Goal: Task Accomplishment & Management: Manage account settings

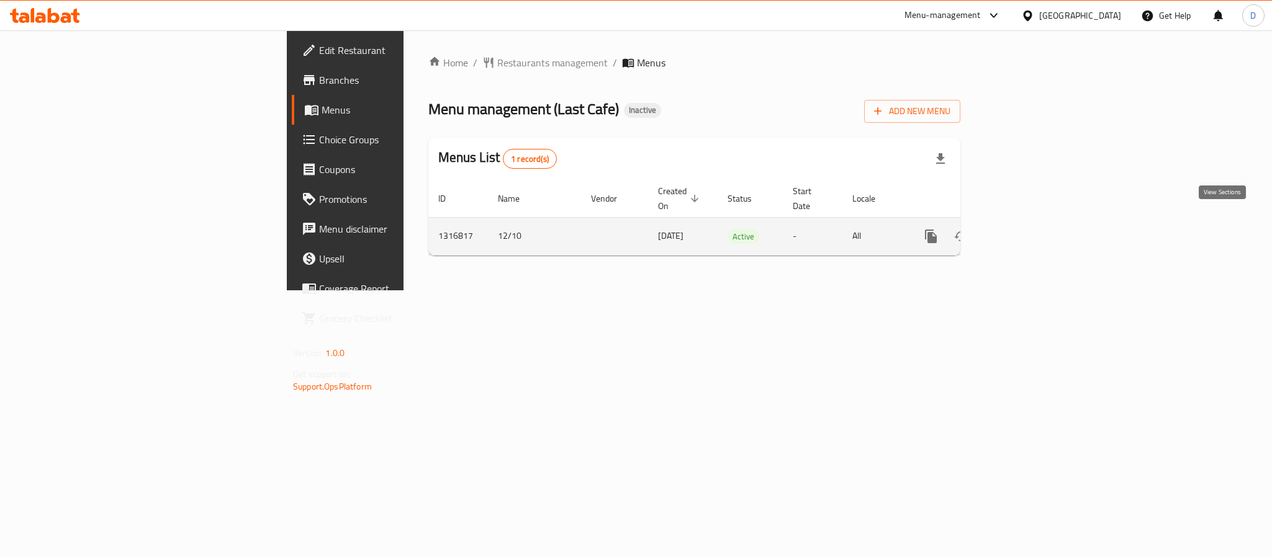
click at [1035, 228] on link "enhanced table" at bounding box center [1021, 237] width 30 height 30
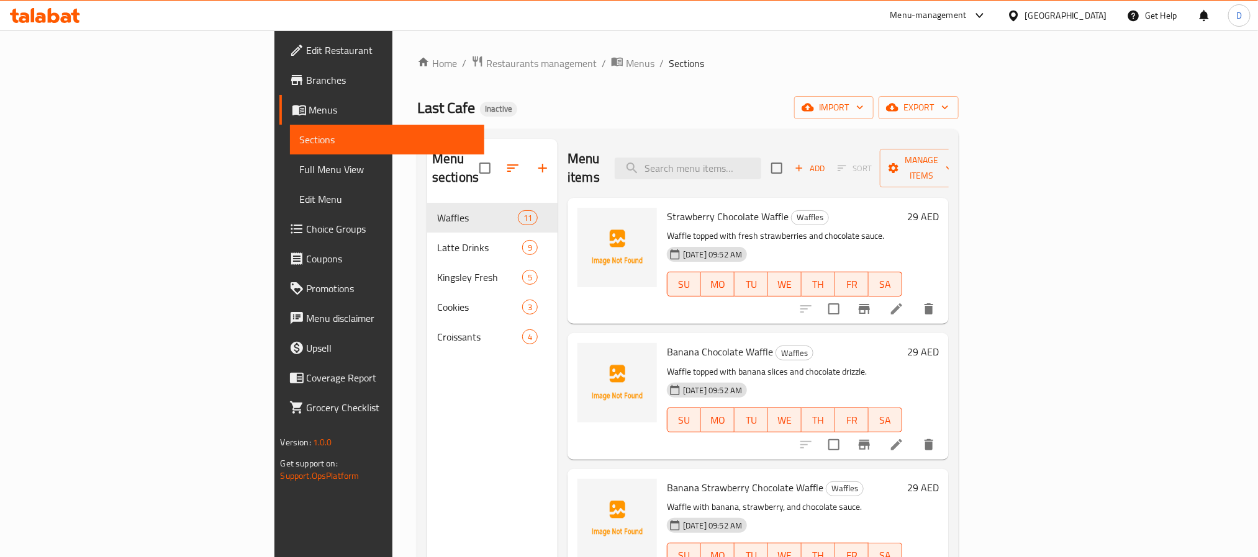
click at [300, 165] on span "Full Menu View" at bounding box center [387, 169] width 174 height 15
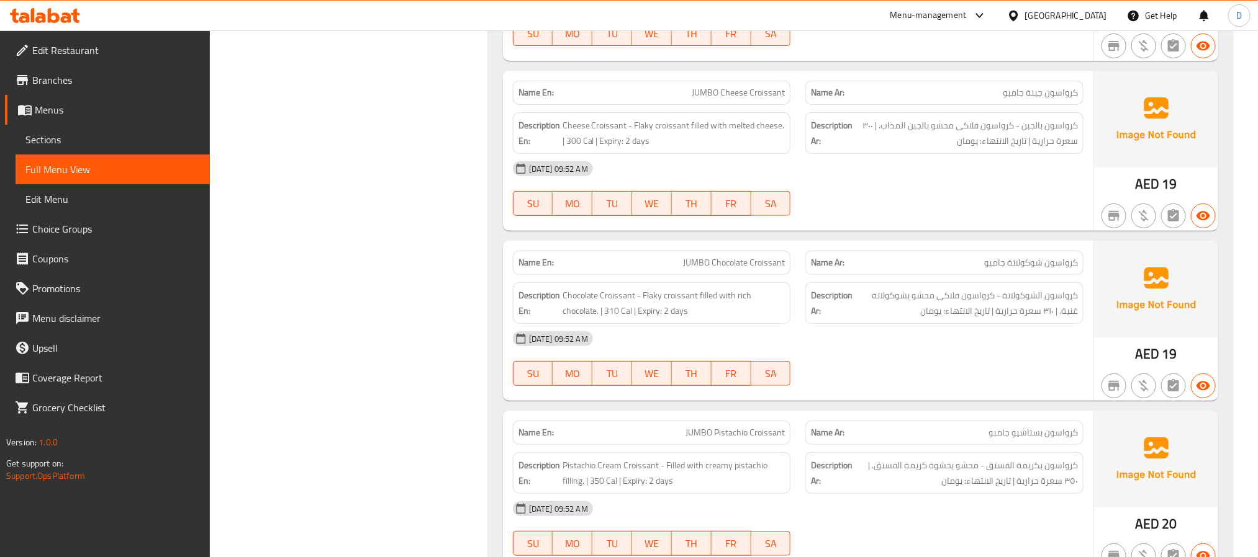
scroll to position [5315, 0]
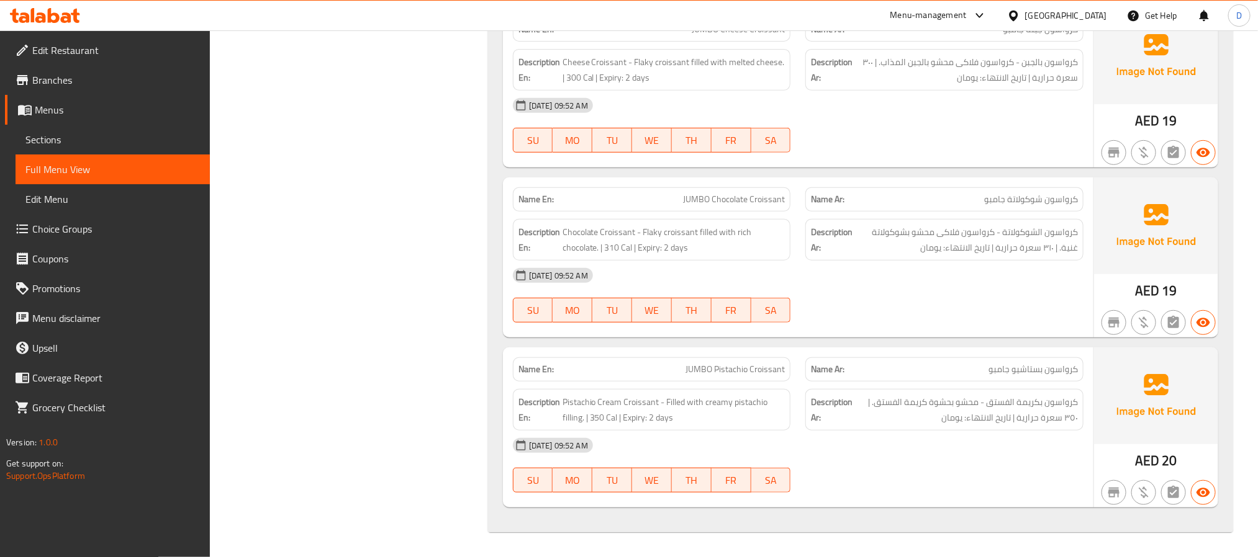
click at [998, 296] on div "12-10-2025 09:52 AM SU MO TU WE TH FR SA" at bounding box center [797, 296] width 585 height 70
click at [914, 295] on div "12-10-2025 09:52 AM SU MO TU WE TH FR SA" at bounding box center [797, 296] width 585 height 70
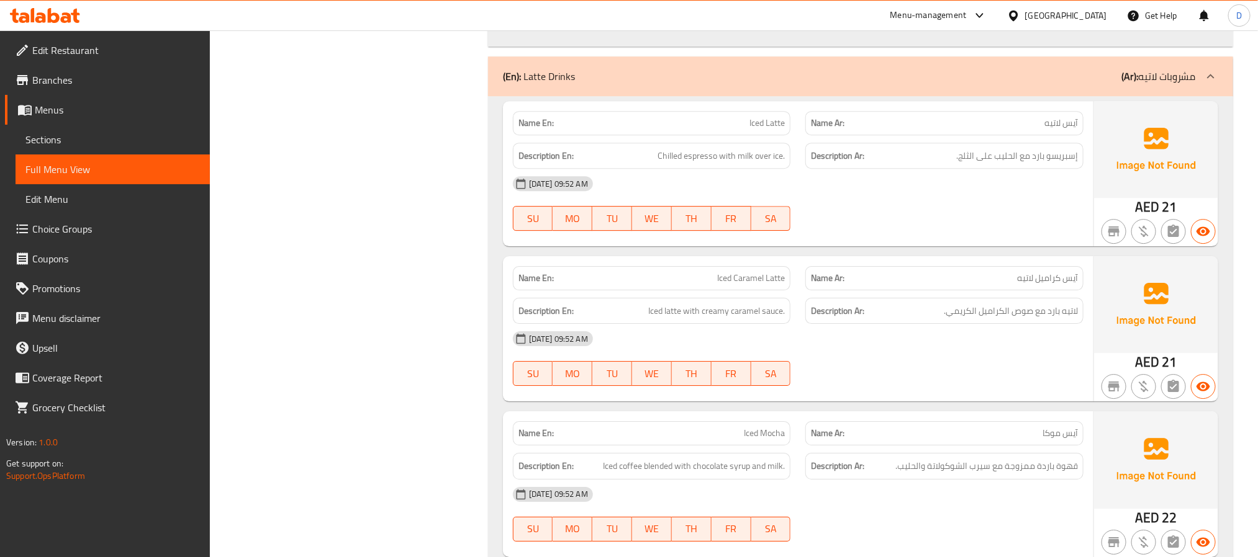
scroll to position [2019, 0]
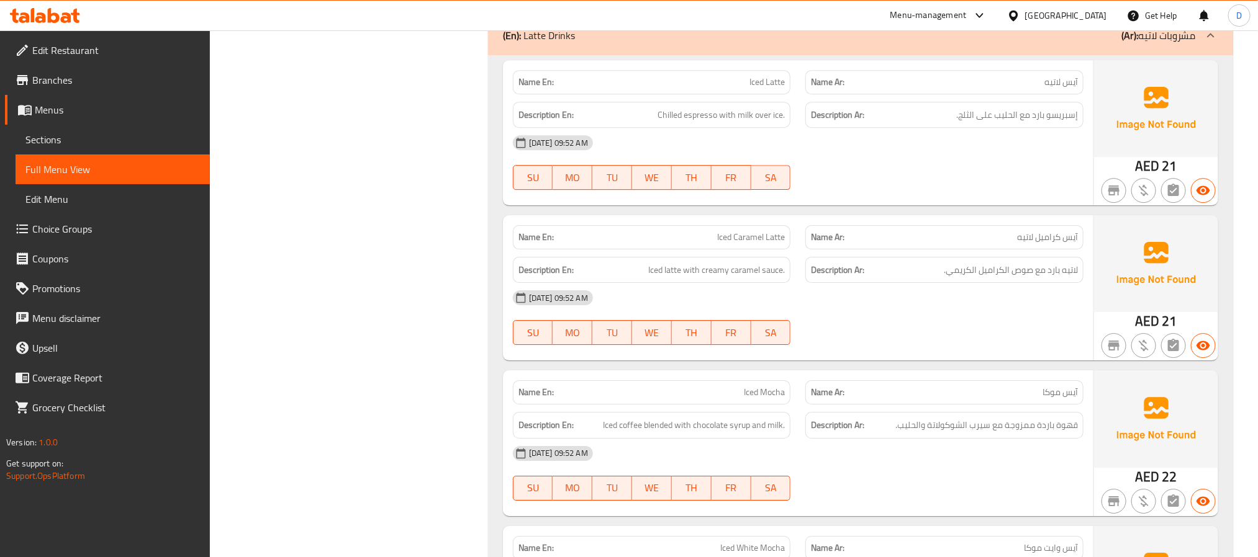
click at [760, 244] on span "Iced Caramel Latte" at bounding box center [751, 237] width 68 height 13
copy span "Iced Caramel Latte"
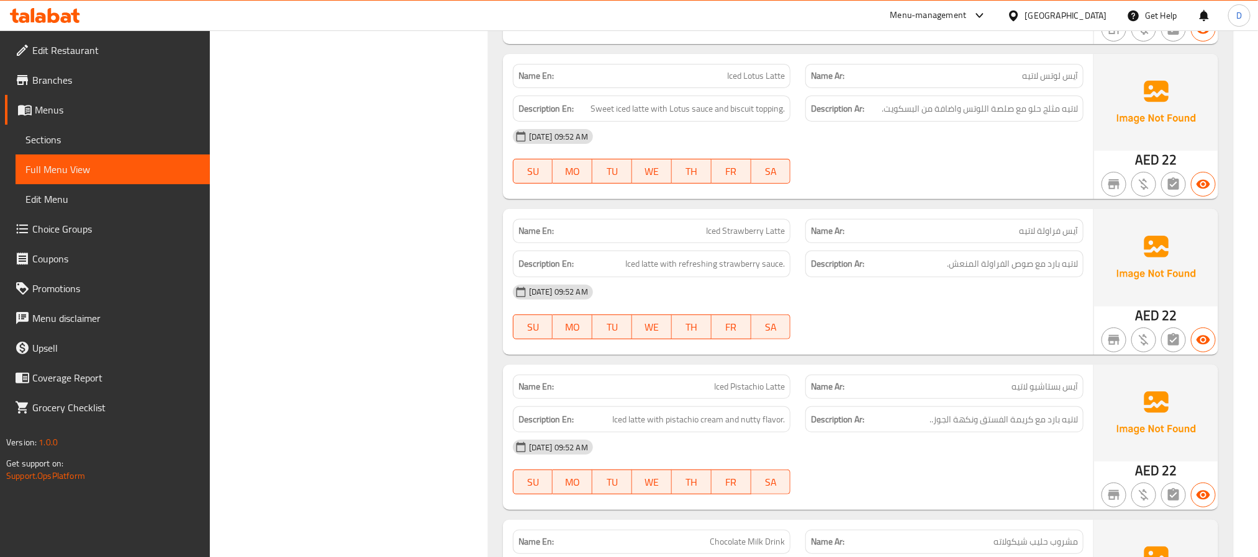
scroll to position [1832, 0]
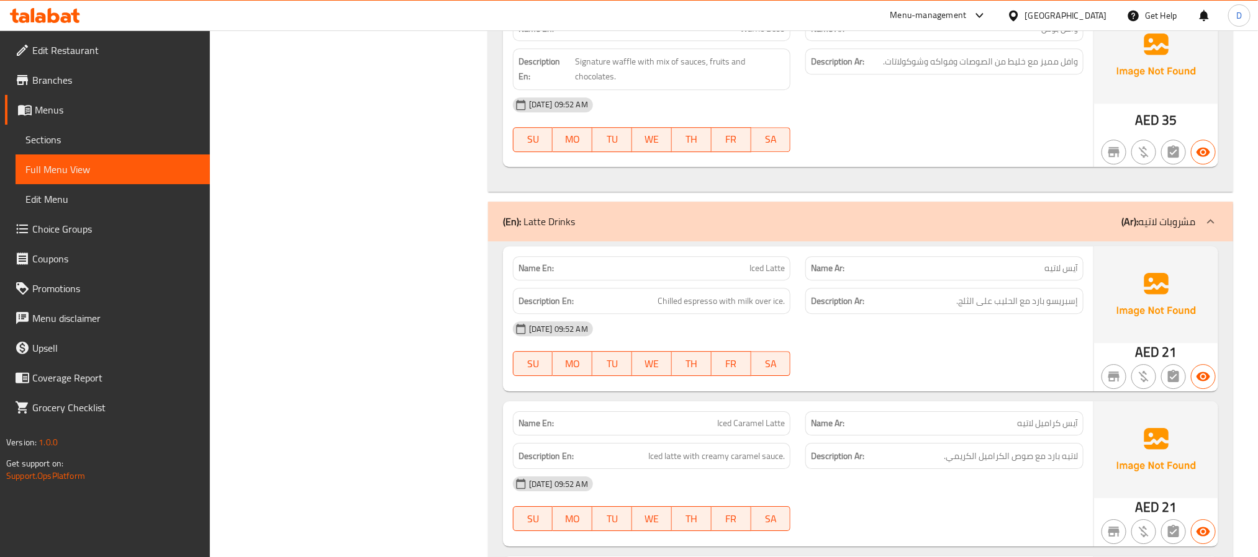
click at [760, 275] on span "Iced Latte" at bounding box center [766, 268] width 35 height 13
copy span "Iced"
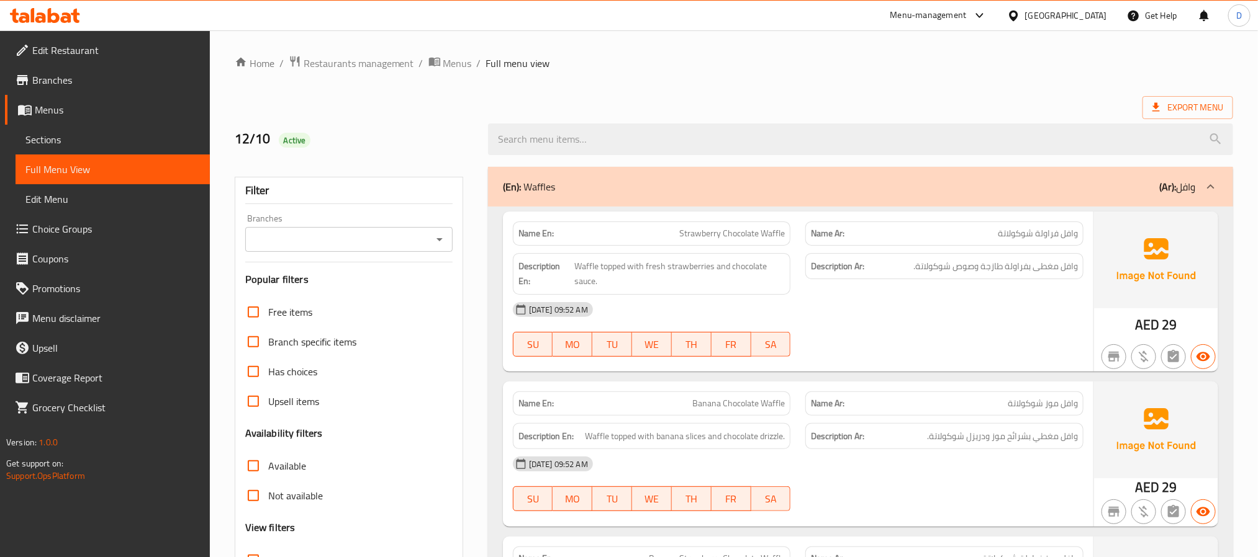
drag, startPoint x: 95, startPoint y: 137, endPoint x: 279, endPoint y: 6, distance: 226.2
click at [95, 137] on span "Sections" at bounding box center [112, 139] width 174 height 15
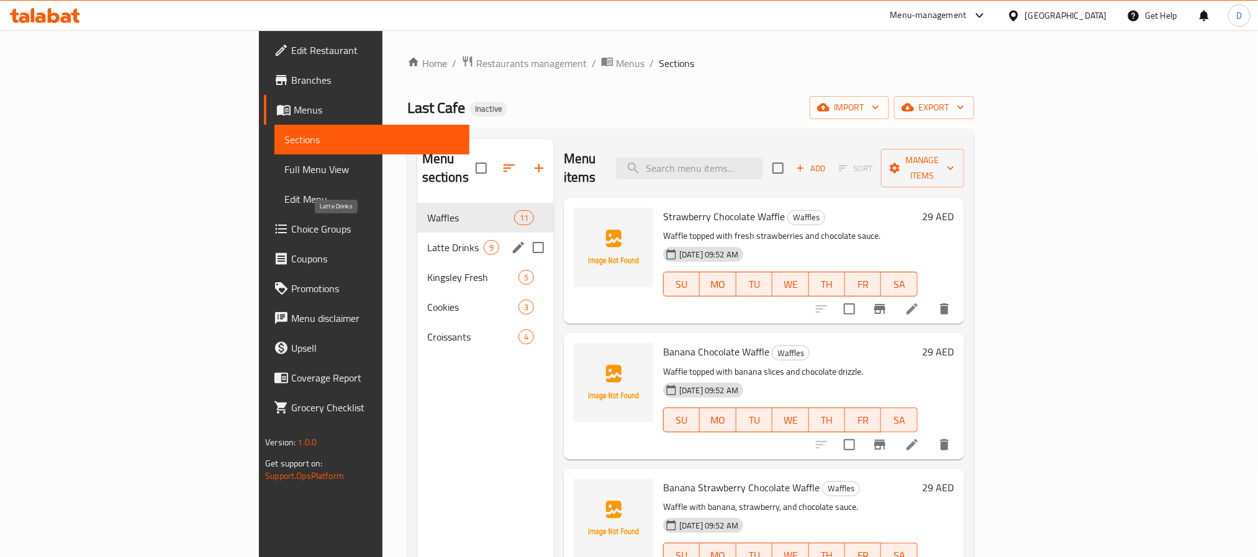
click at [427, 240] on span "Latte Drinks" at bounding box center [455, 247] width 56 height 15
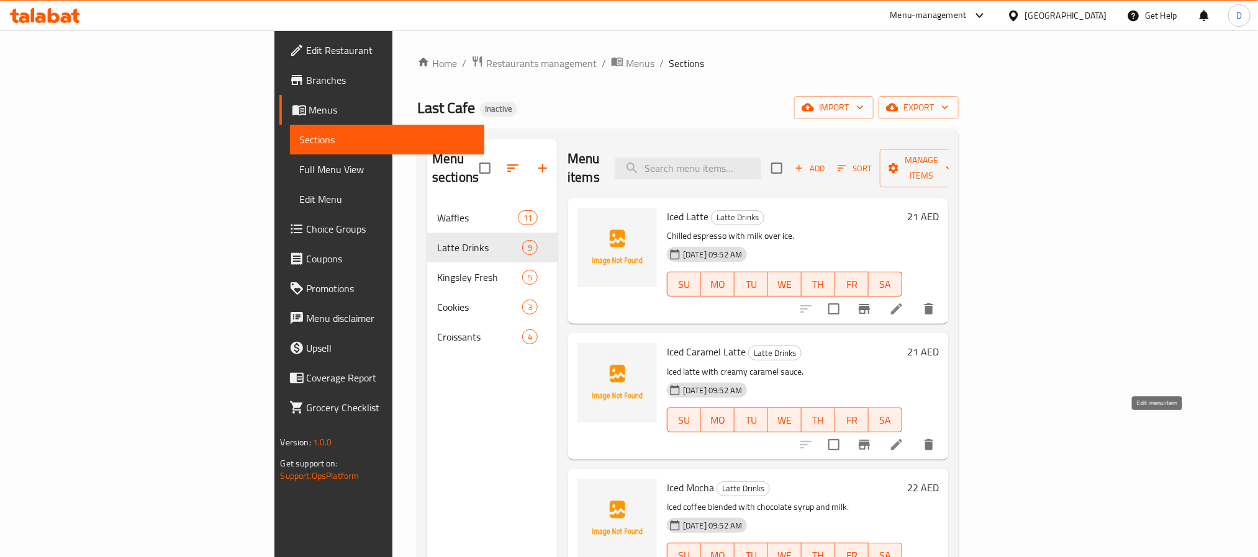
click at [904, 438] on icon at bounding box center [896, 445] width 15 height 15
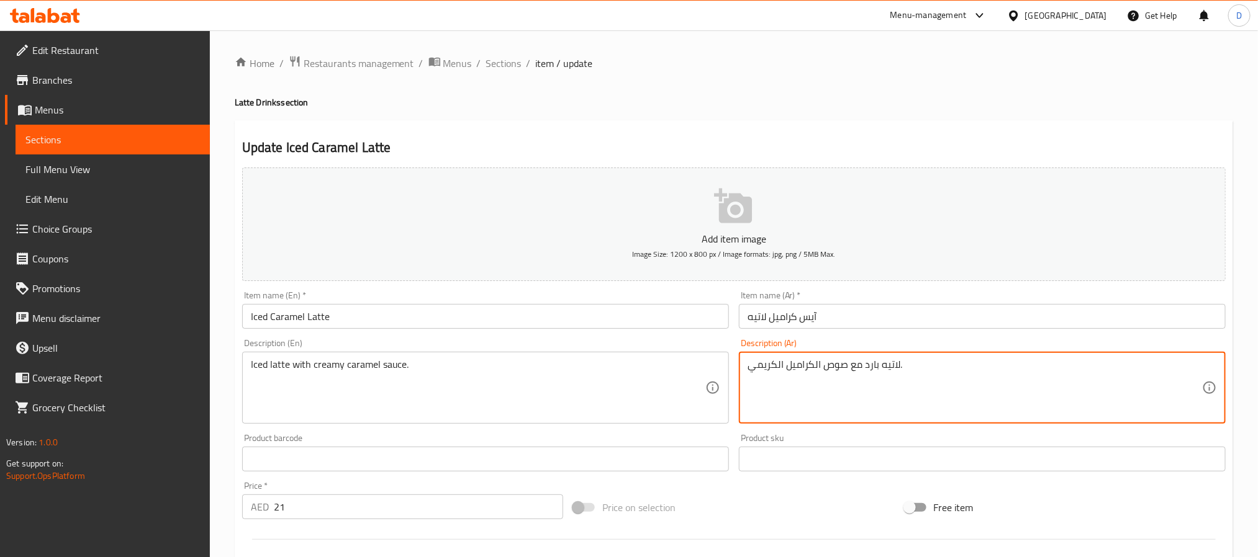
click at [872, 371] on textarea "لاتيه بارد مع صوص الكراميل الكريمي." at bounding box center [974, 388] width 454 height 59
type textarea "لاتيه مثلج مع صوص الكراميل الكريمي."
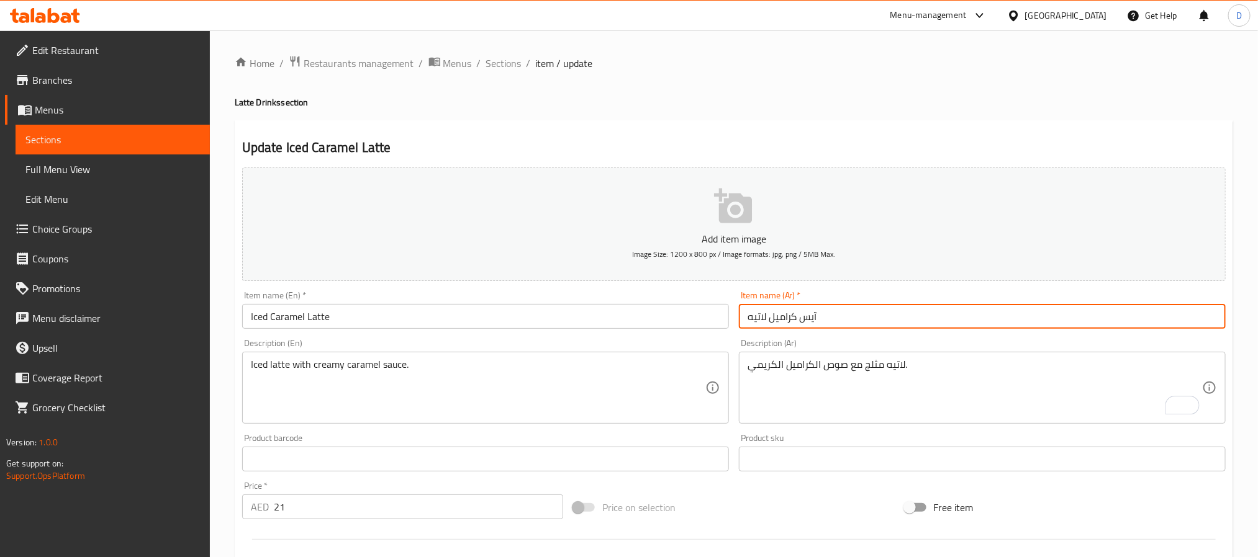
click at [909, 315] on input "آيس كراميل لاتيه" at bounding box center [982, 316] width 487 height 25
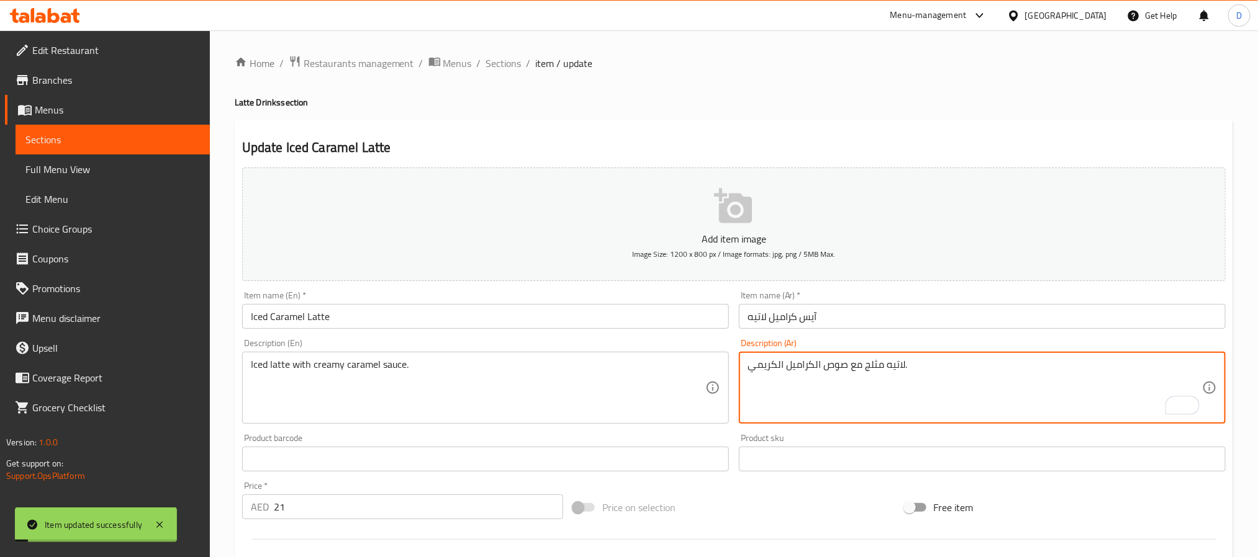
click at [872, 374] on textarea "لاتيه مثلج مع صوص الكراميل الكريمي." at bounding box center [974, 388] width 454 height 59
click at [505, 63] on span "Sections" at bounding box center [503, 63] width 35 height 15
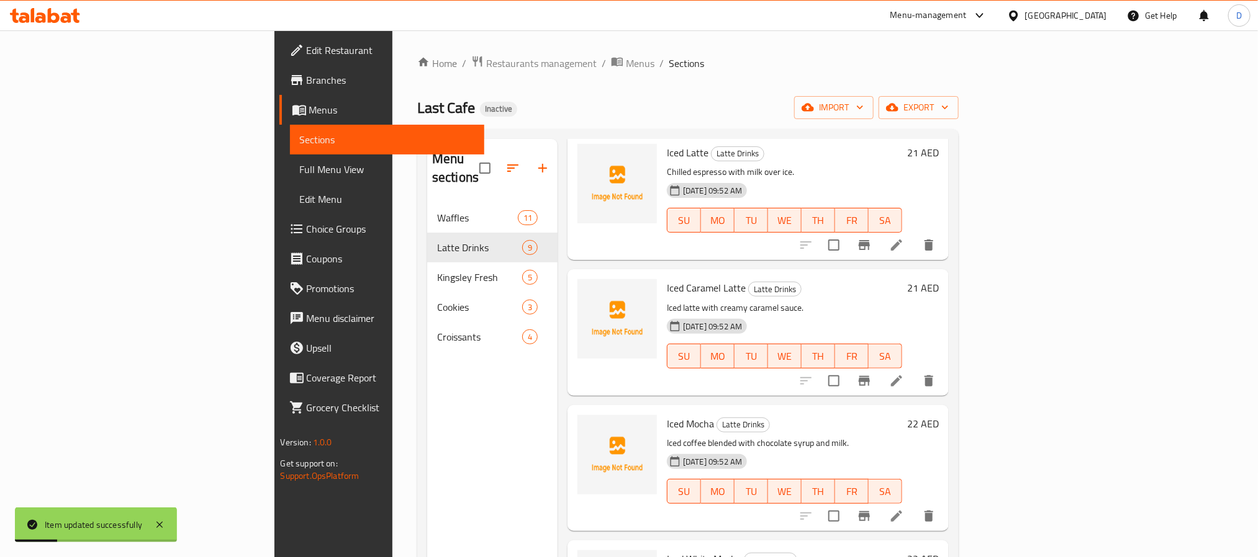
scroll to position [93, 0]
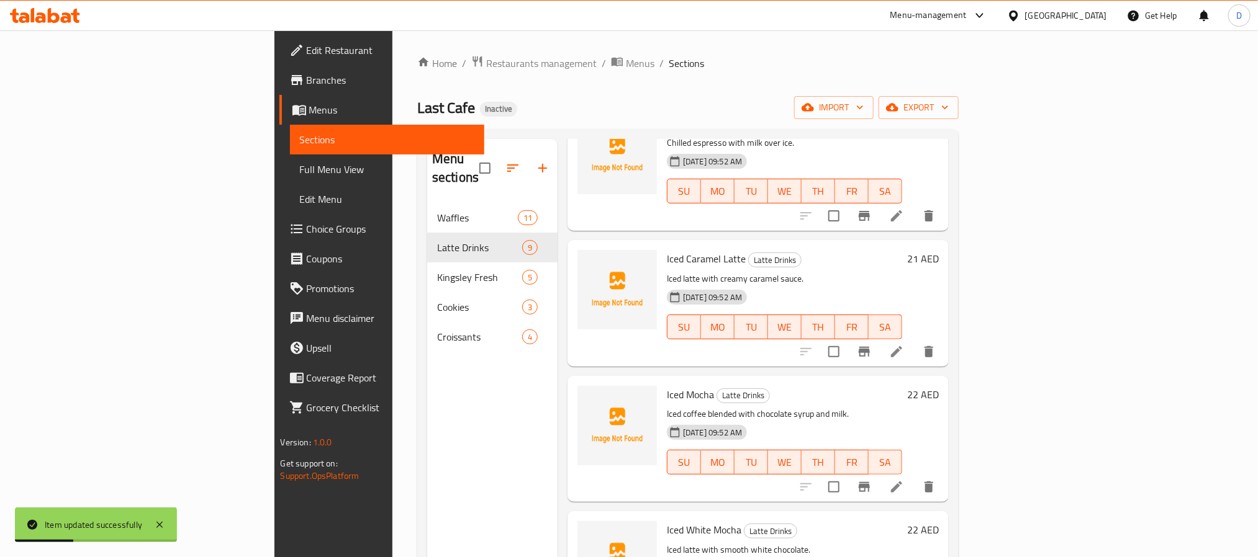
click at [904, 480] on icon at bounding box center [896, 487] width 15 height 15
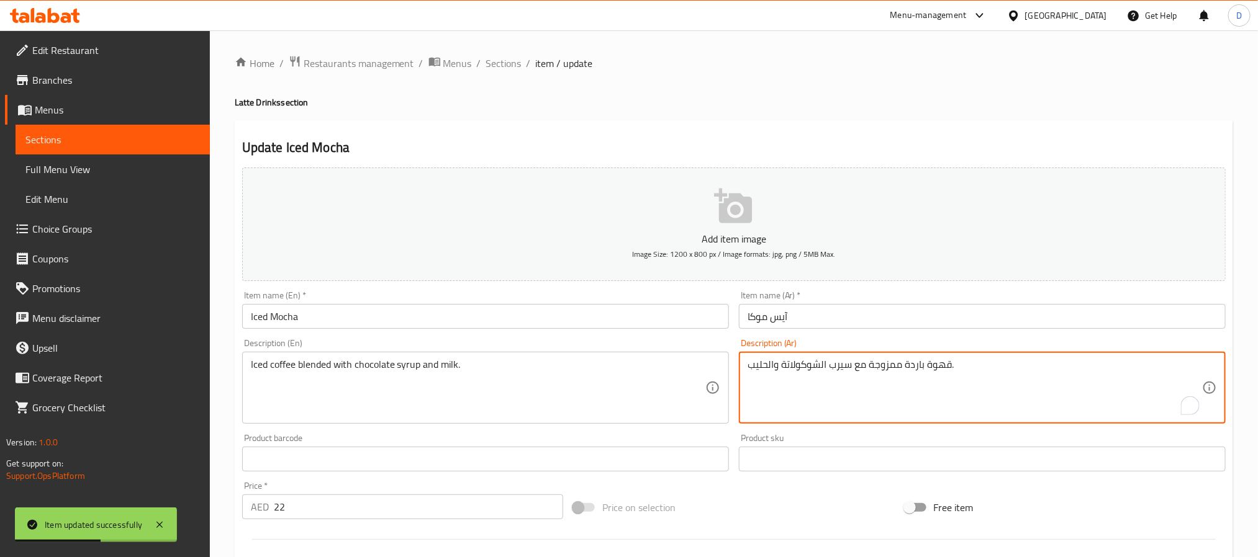
click at [913, 371] on textarea "قهوة باردة ممزوجة مع سيرب الشوكولاتة والحليب." at bounding box center [974, 388] width 454 height 59
paste textarea "مثلج"
type textarea "قهوة مثلجة ممزوجة مع سيرب الشوكولاتة والحليب."
click at [953, 313] on input "آيس موكا" at bounding box center [982, 316] width 487 height 25
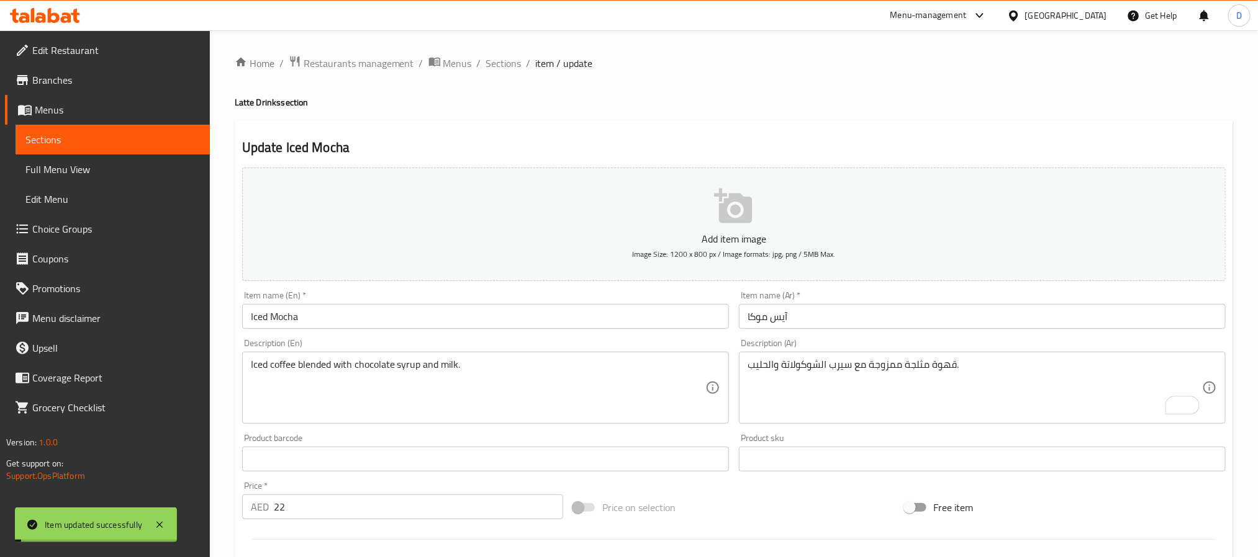
click at [507, 68] on span "Sections" at bounding box center [503, 63] width 35 height 15
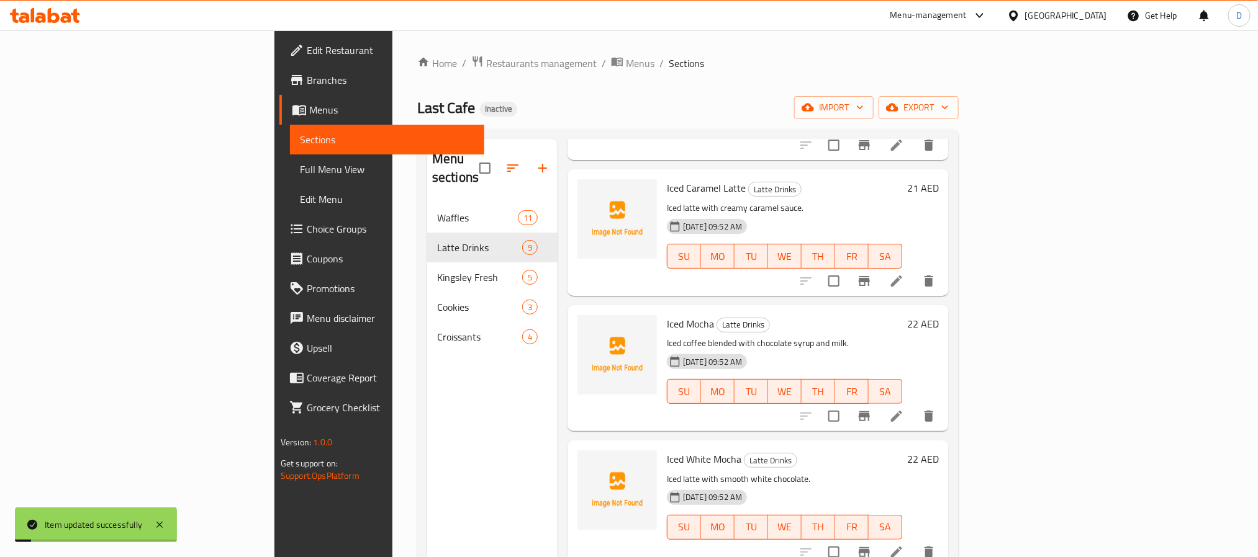
scroll to position [186, 0]
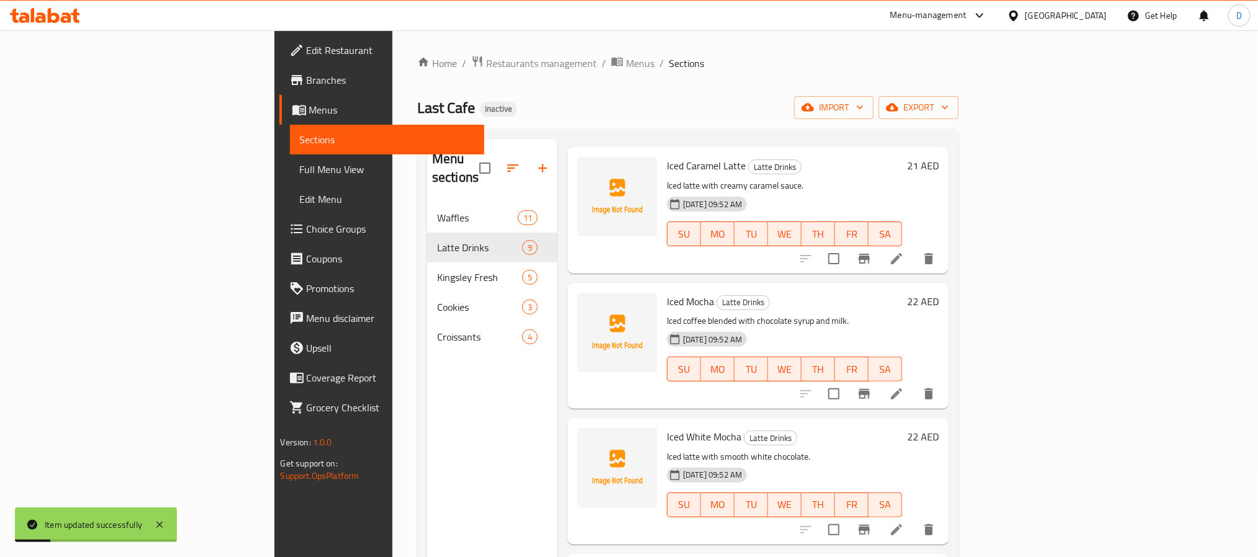
click at [914, 520] on li at bounding box center [896, 530] width 35 height 22
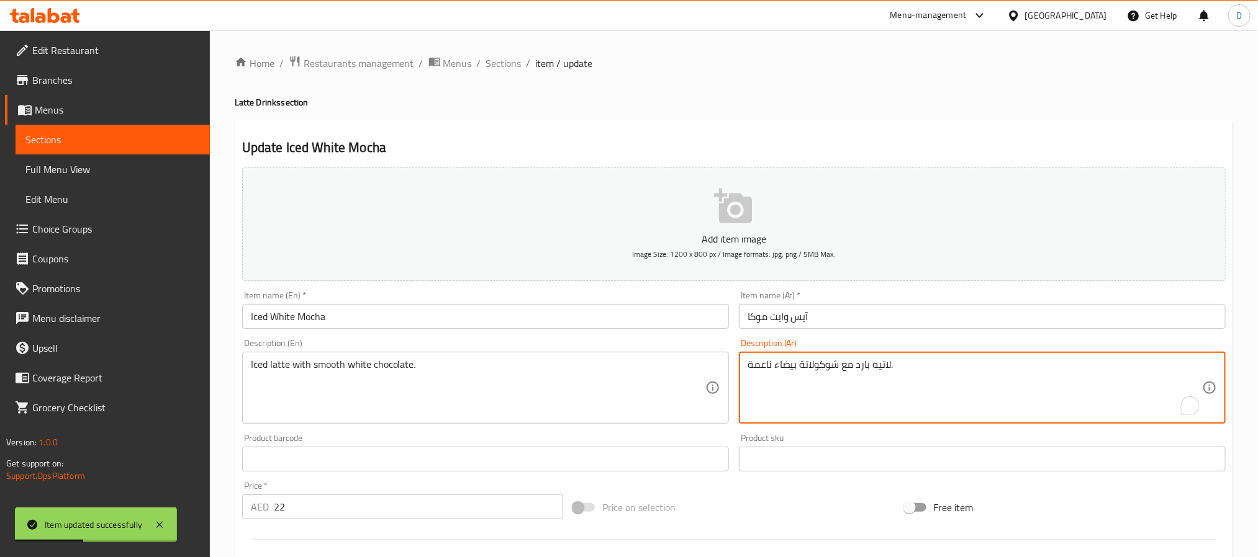
click at [863, 373] on textarea "لاتيه بارد مع شوكولاتة بيضاء ناعمة." at bounding box center [974, 388] width 454 height 59
paste textarea "مثلج"
type textarea "لاتيه مثلج مع شوكولاتة بيضاء ناعمة."
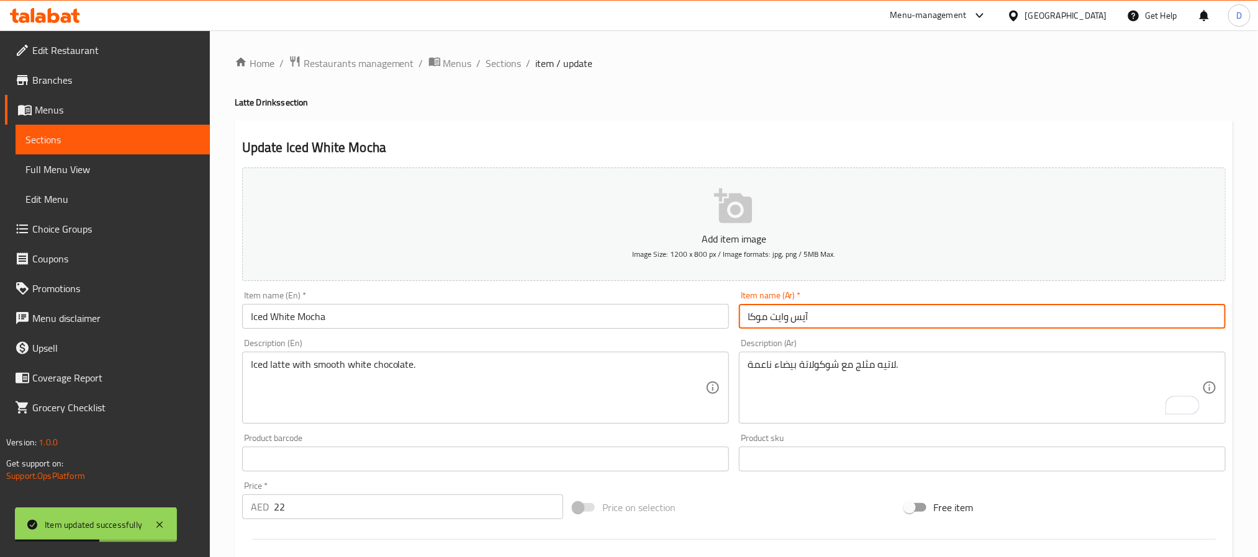
click at [941, 322] on input "آيس وايت موكا" at bounding box center [982, 316] width 487 height 25
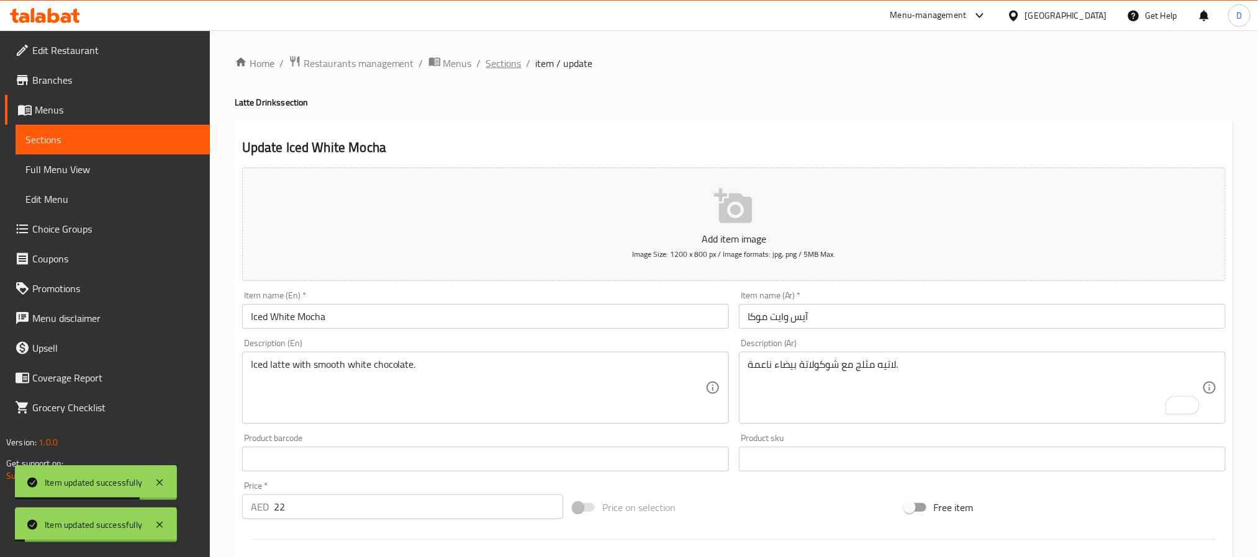
click at [507, 62] on span "Sections" at bounding box center [503, 63] width 35 height 15
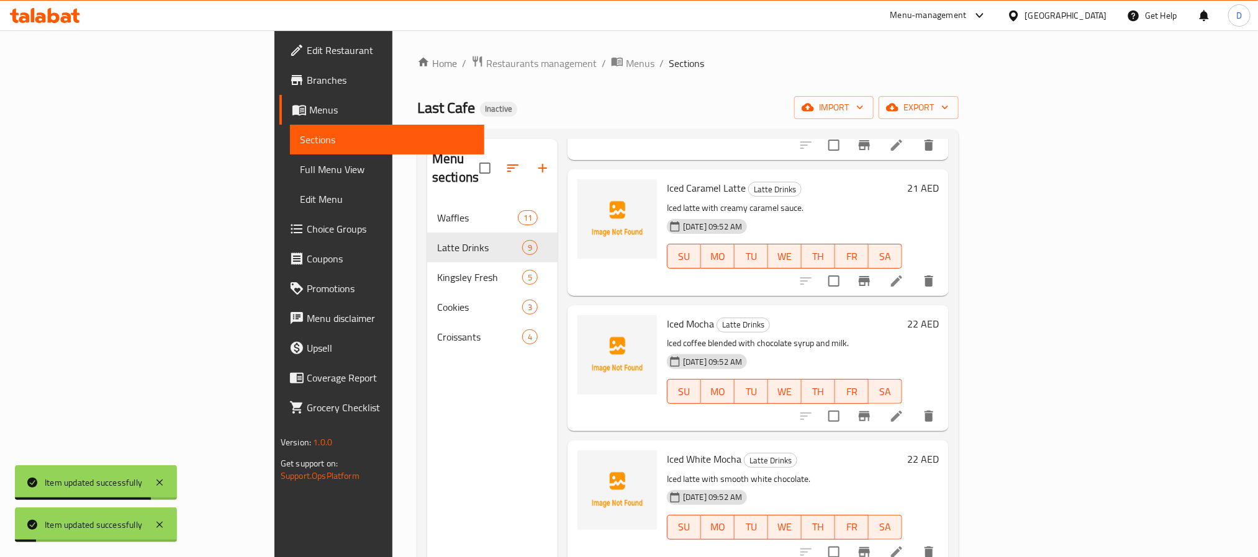
scroll to position [186, 0]
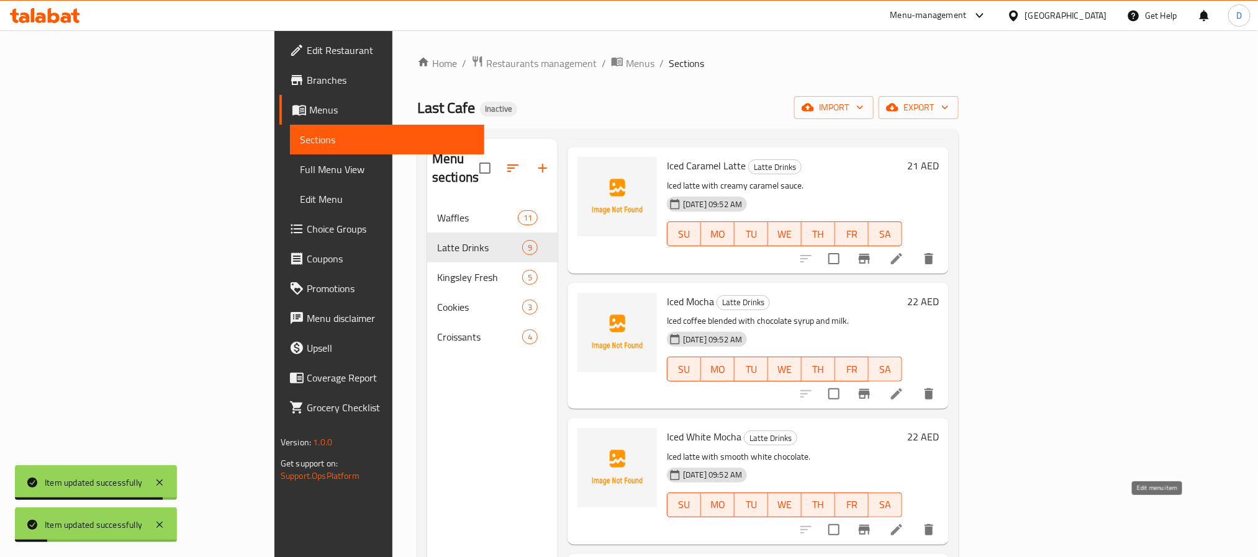
click at [902, 525] on icon at bounding box center [896, 530] width 11 height 11
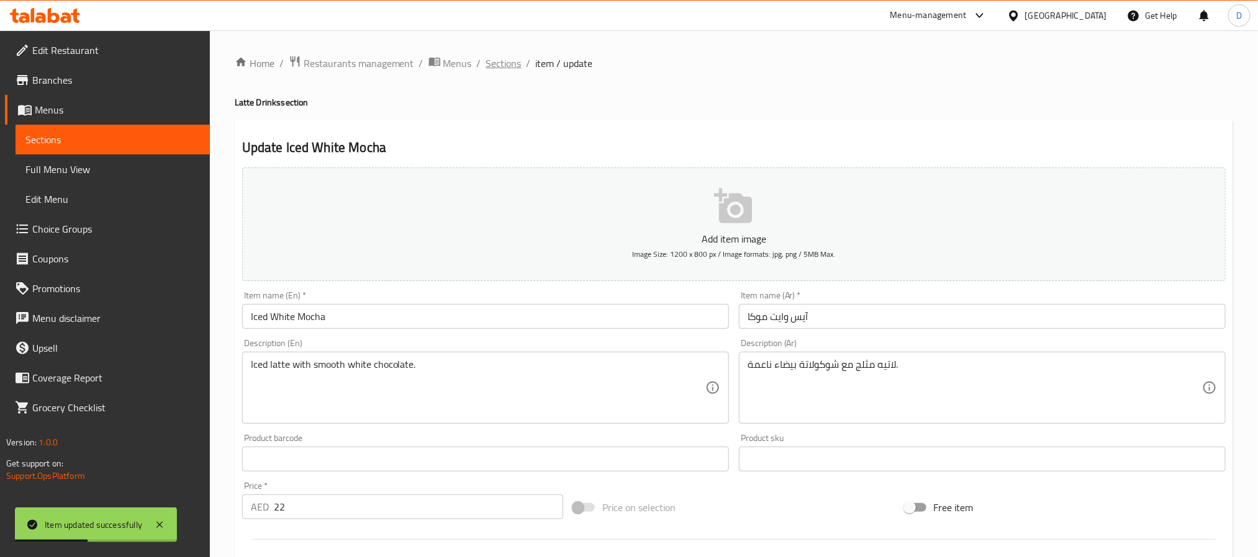
click at [499, 61] on span "Sections" at bounding box center [503, 63] width 35 height 15
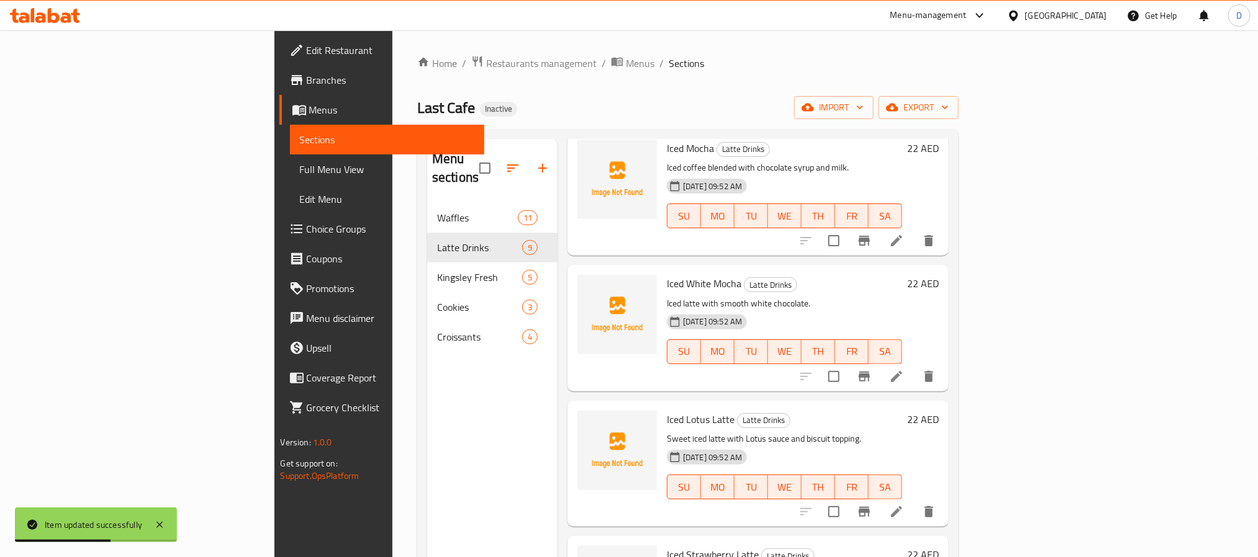
scroll to position [372, 0]
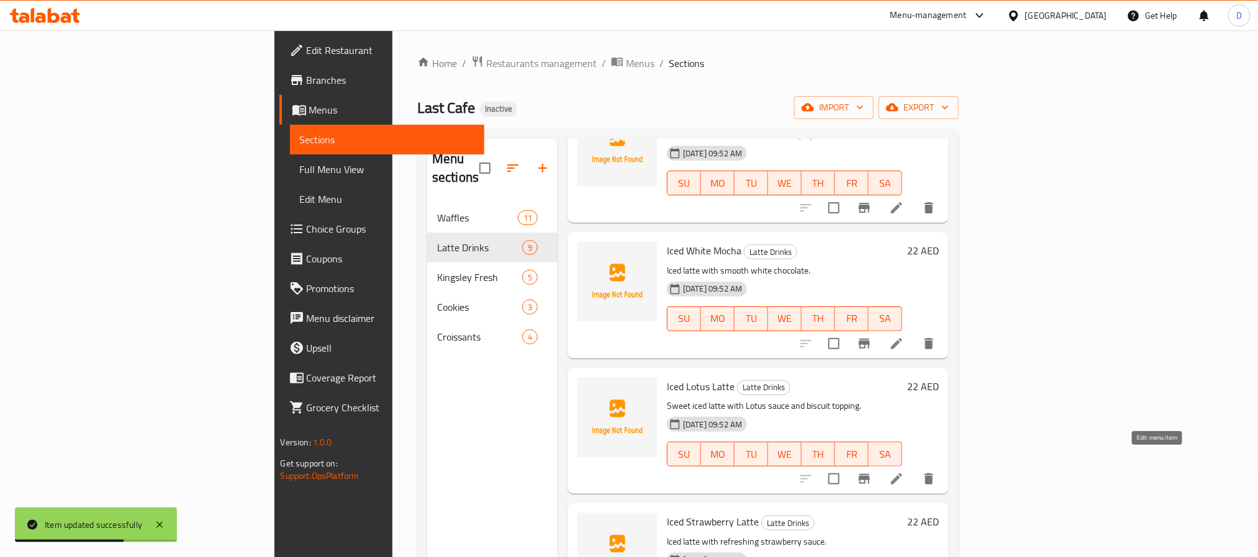
click at [902, 474] on icon at bounding box center [896, 479] width 11 height 11
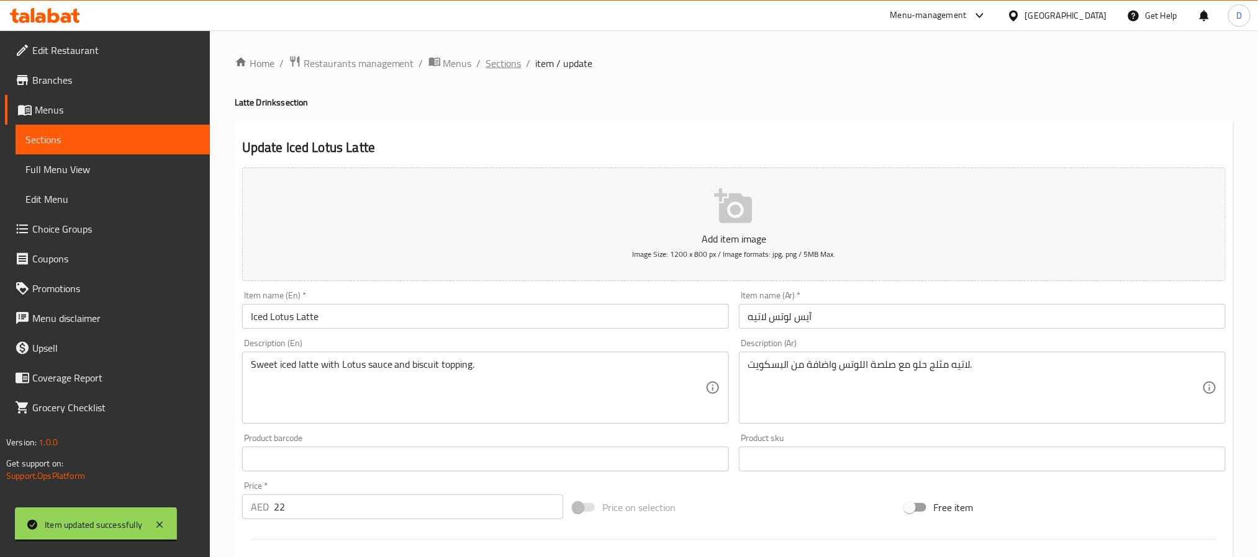
click at [499, 67] on span "Sections" at bounding box center [503, 63] width 35 height 15
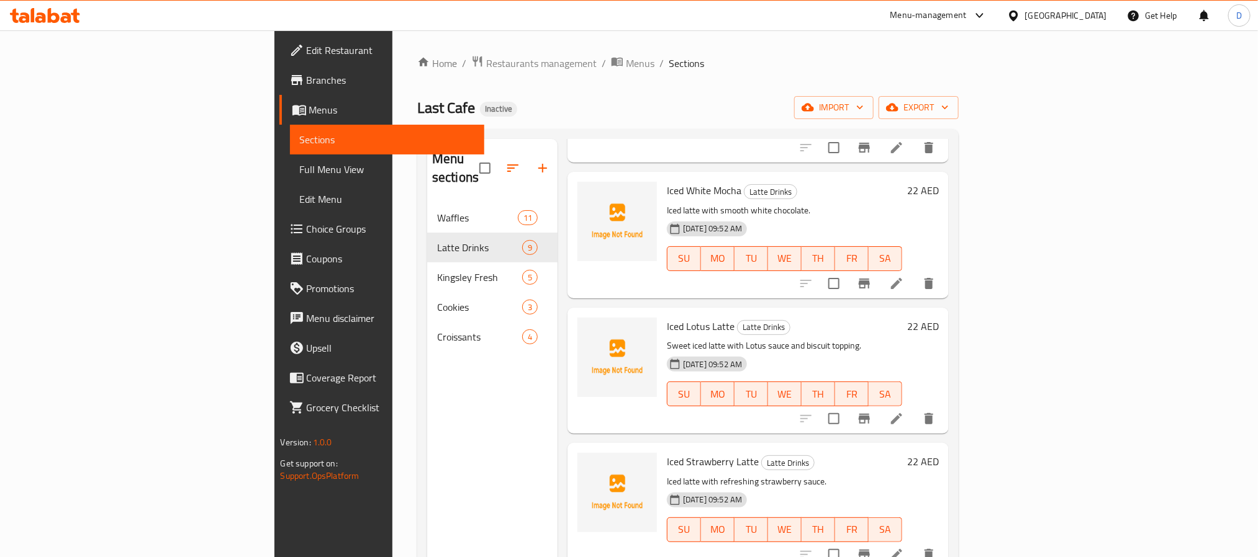
scroll to position [466, 0]
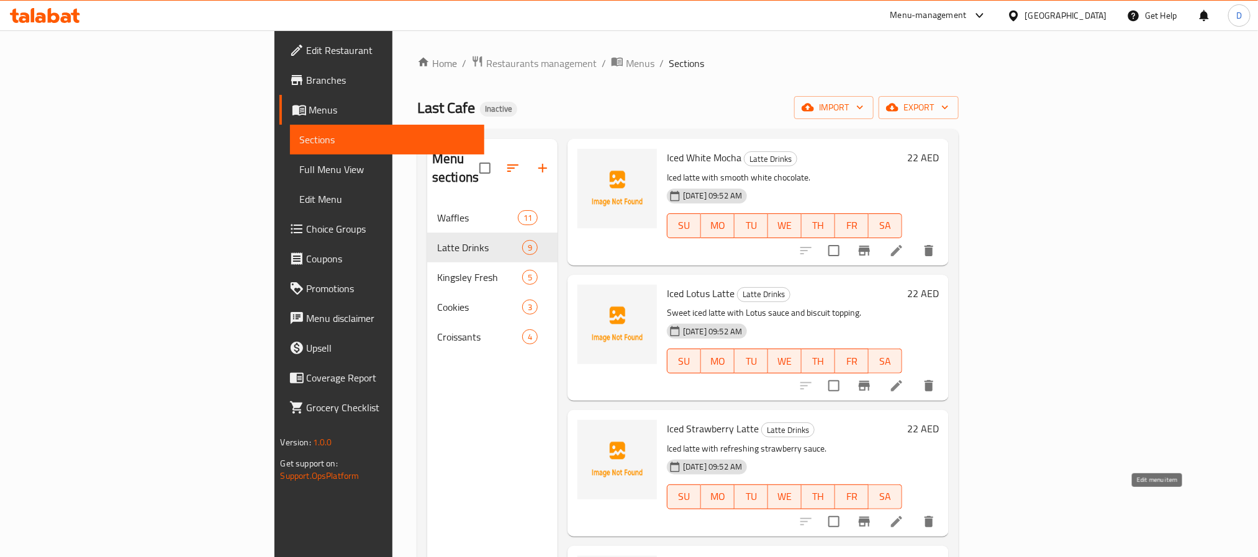
click at [904, 515] on icon at bounding box center [896, 522] width 15 height 15
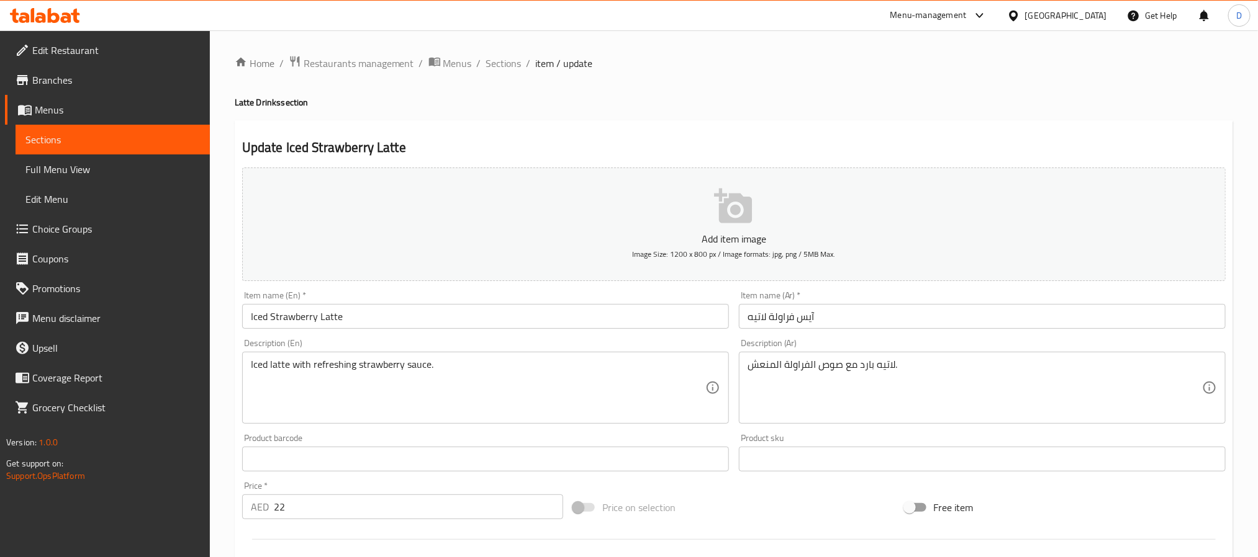
click at [868, 369] on textarea "لاتيه بارد مع صوص الفراولة المنعش." at bounding box center [974, 388] width 454 height 59
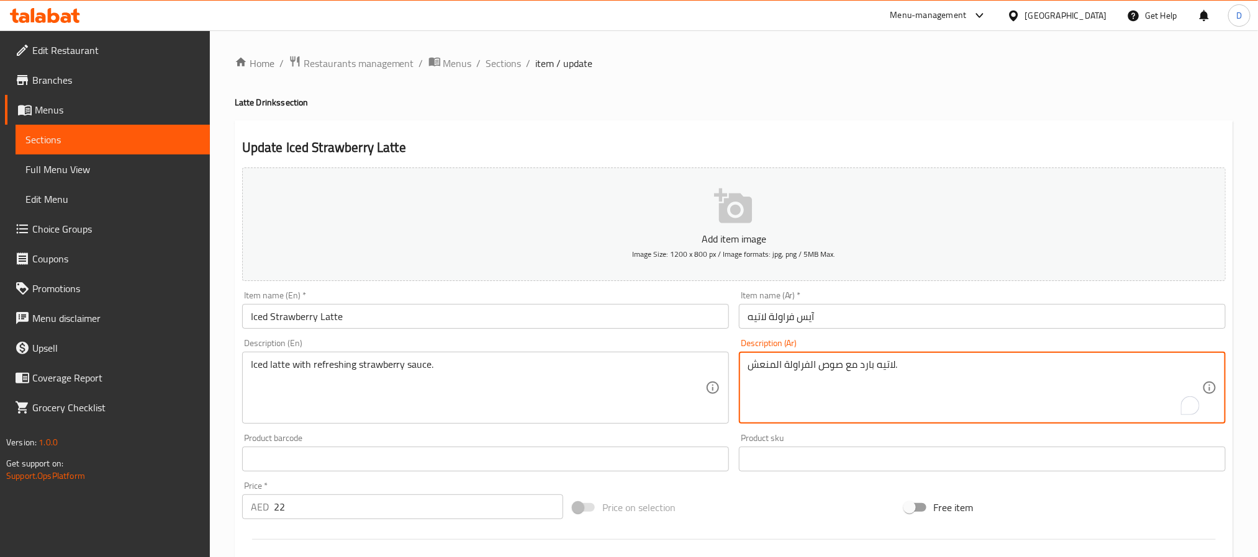
paste textarea "مثلج"
type textarea "لاتيه مثلج مع صوص الفراولة المنعش."
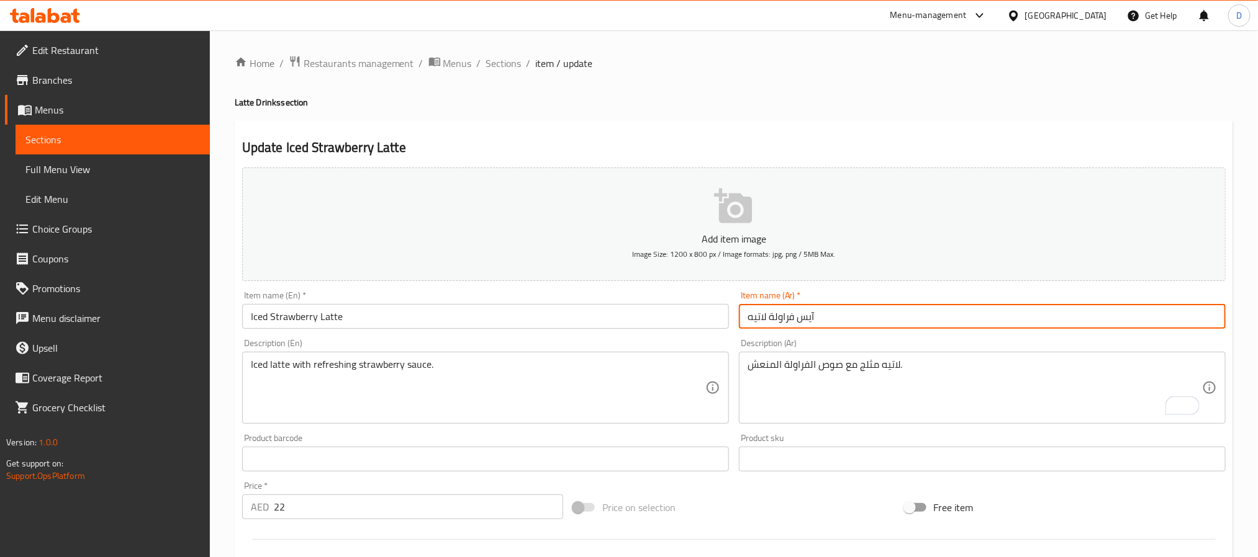
click at [911, 313] on input "آيس فراولة لاتيه" at bounding box center [982, 316] width 487 height 25
click at [508, 61] on span "Sections" at bounding box center [503, 63] width 35 height 15
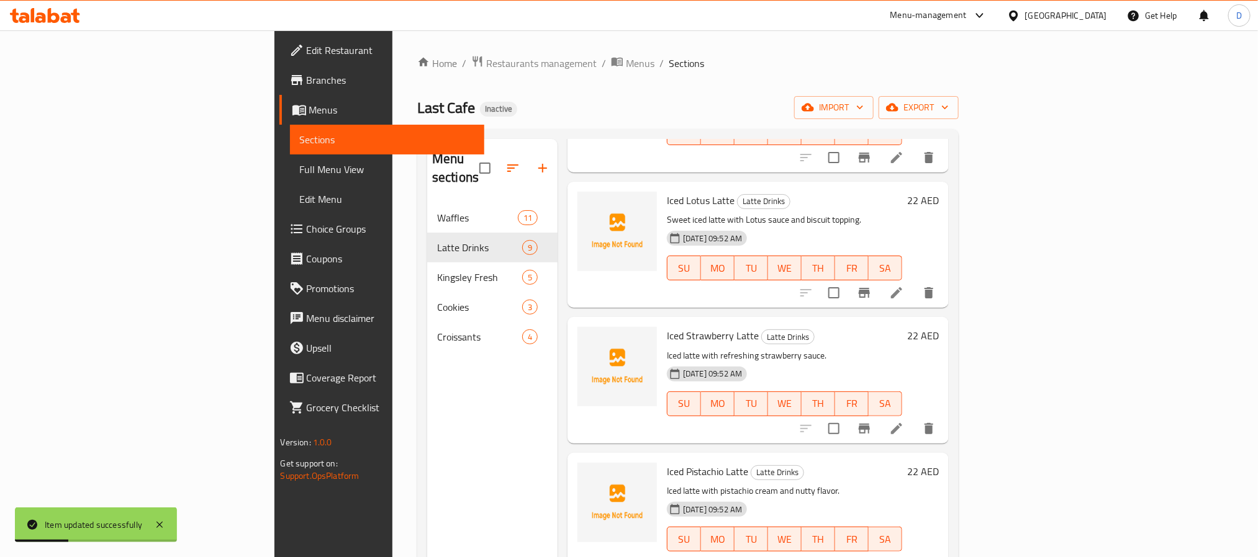
scroll to position [652, 0]
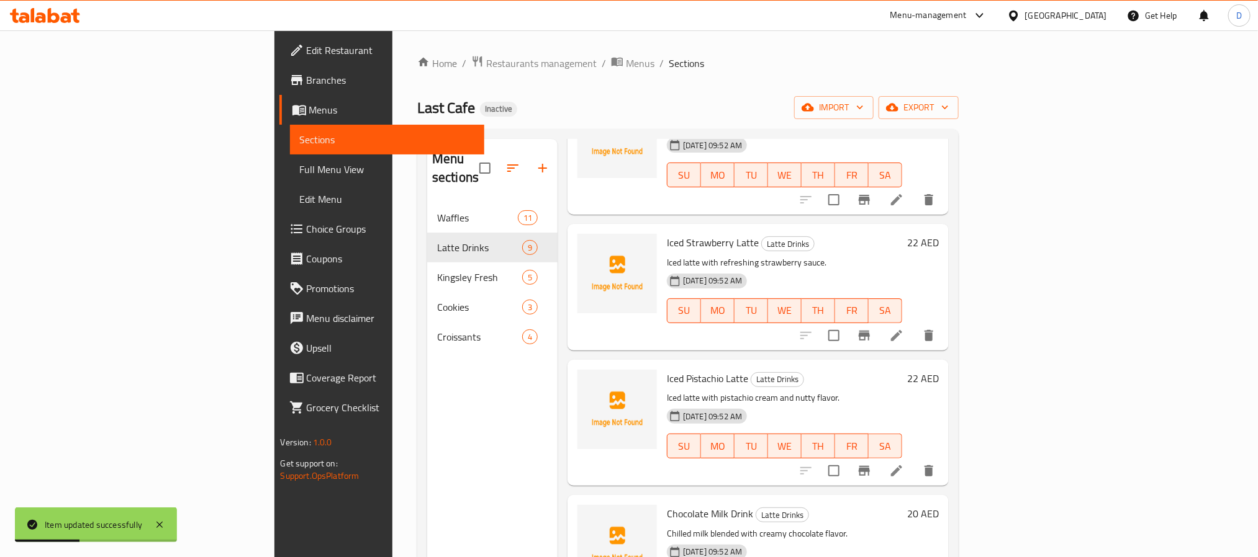
click at [904, 464] on icon at bounding box center [896, 471] width 15 height 15
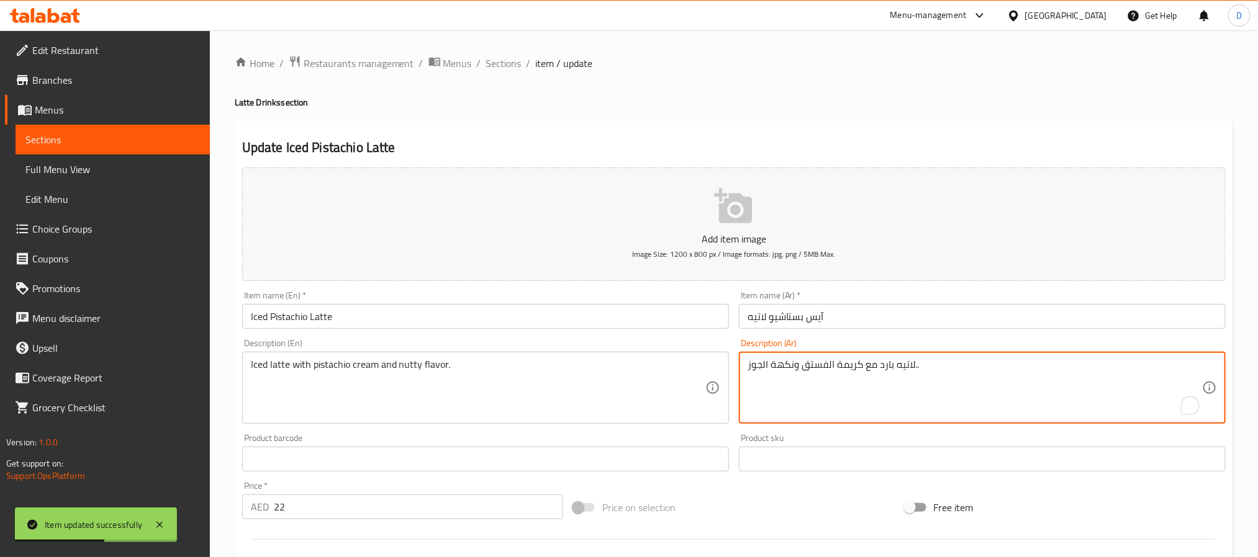
click at [885, 364] on textarea "لاتيه بارد مع كريمة الفستق ونكهة الجوز.." at bounding box center [974, 388] width 454 height 59
paste textarea "مثلج"
type textarea "لاتيه مثلج مع كريمة الفستق ونكهة الجوز.."
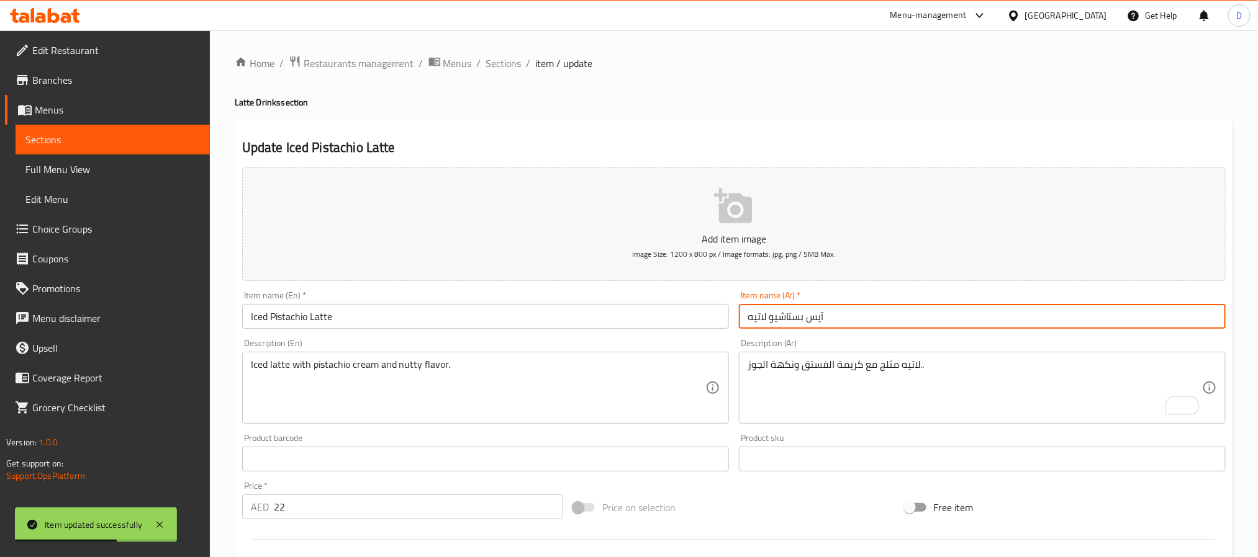
click at [911, 315] on input "آيس بستاشيو لاتيه" at bounding box center [982, 316] width 487 height 25
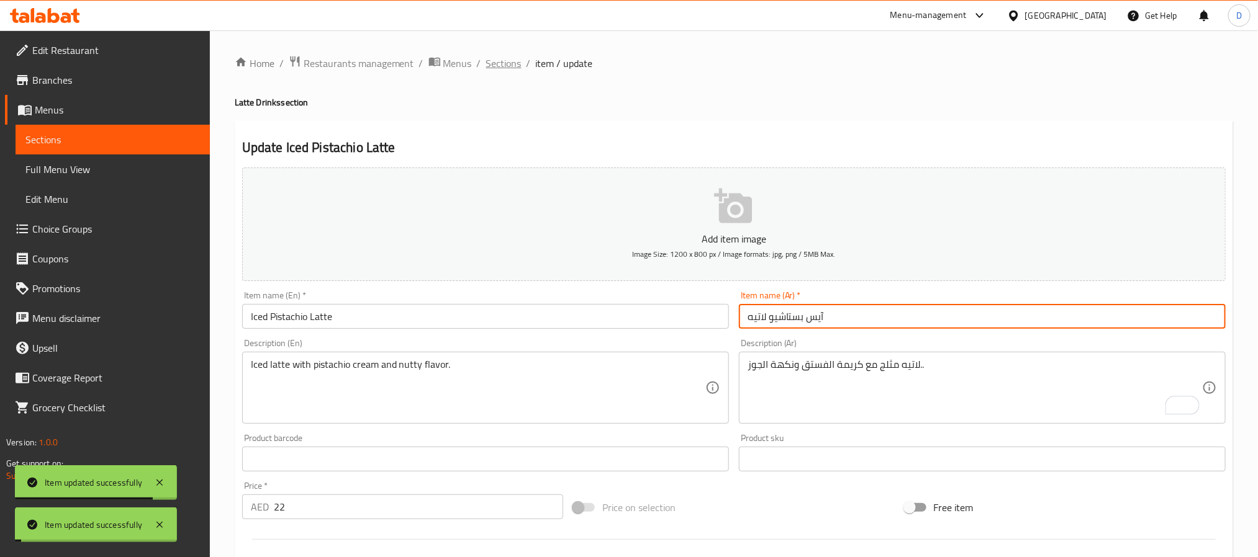
click at [489, 60] on span "Sections" at bounding box center [503, 63] width 35 height 15
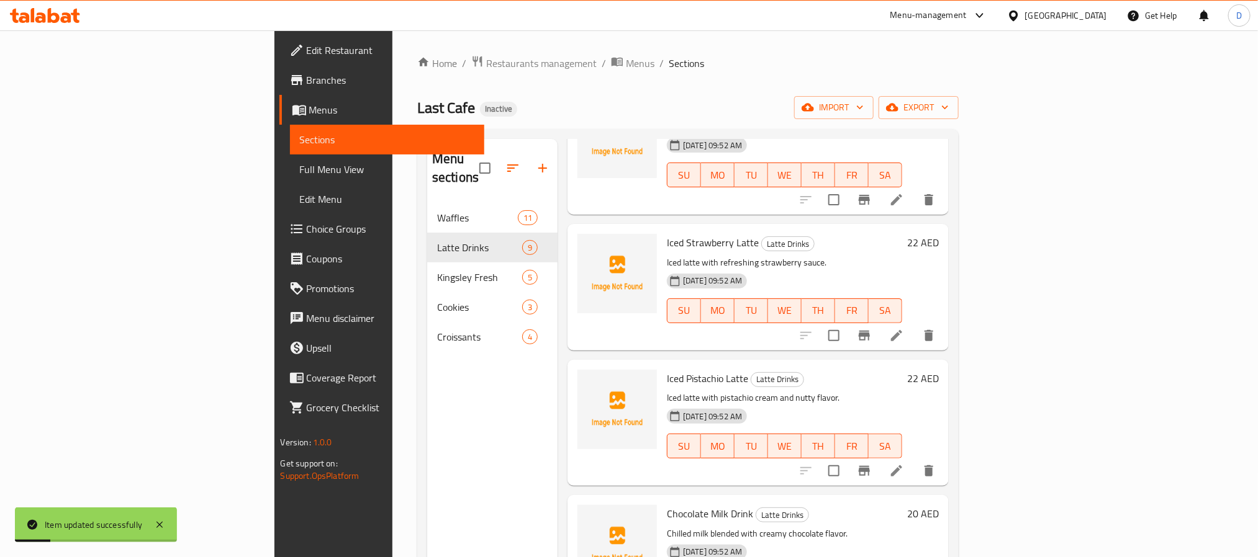
scroll to position [693, 0]
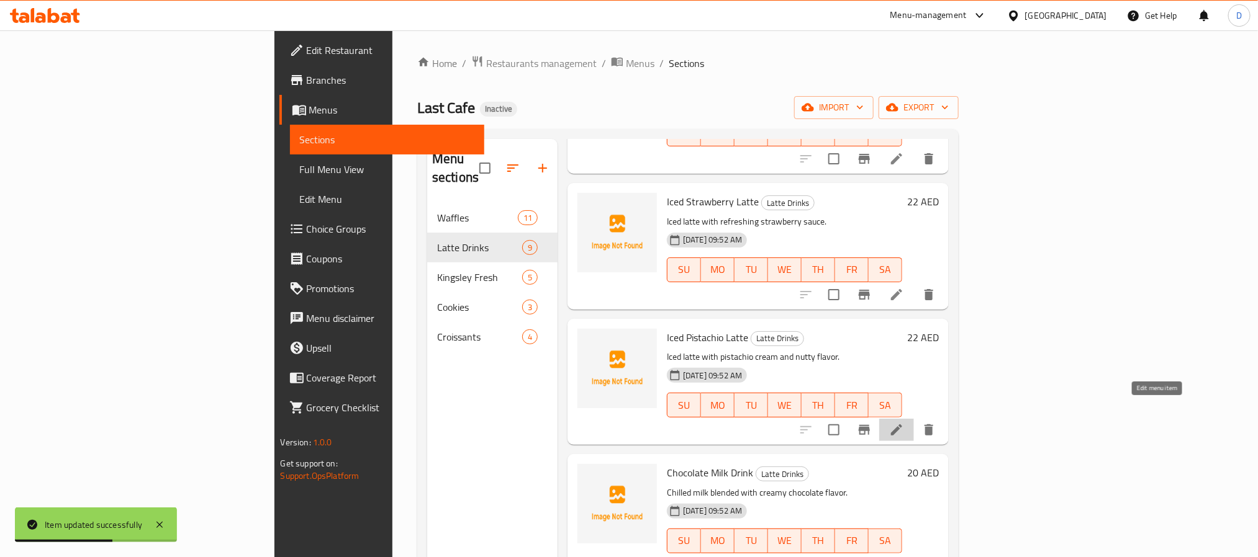
click at [902, 425] on icon at bounding box center [896, 430] width 11 height 11
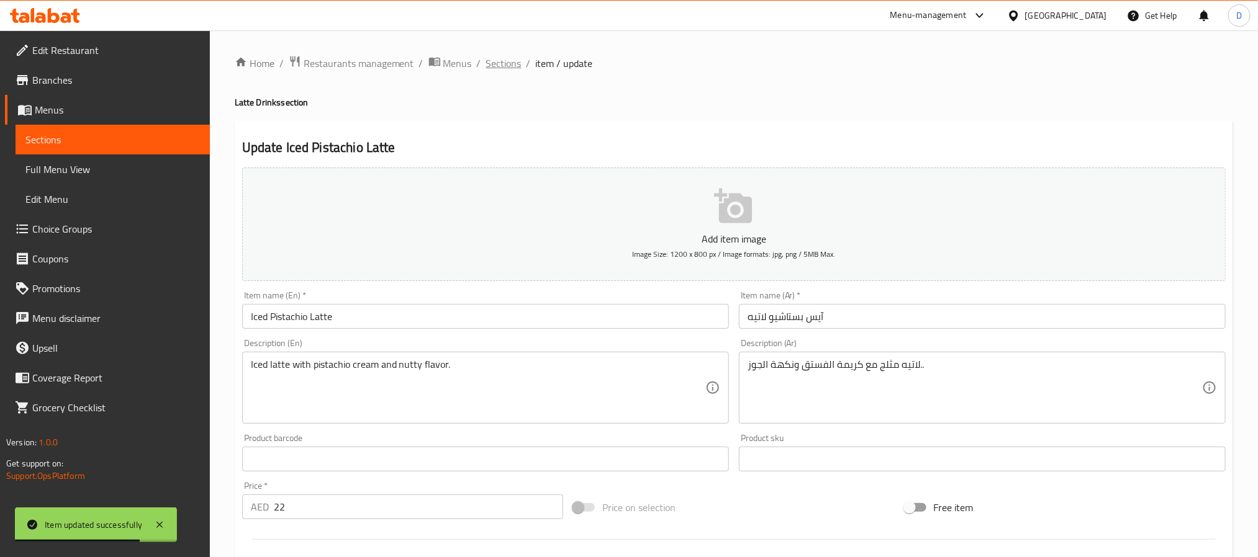
click at [486, 65] on span "Sections" at bounding box center [503, 63] width 35 height 15
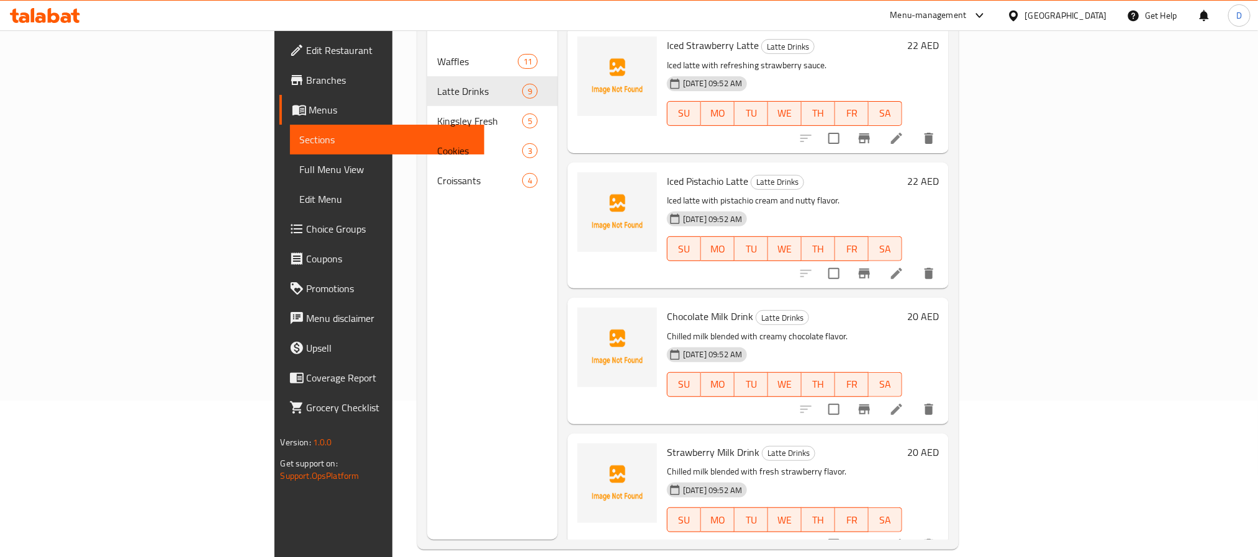
scroll to position [174, 0]
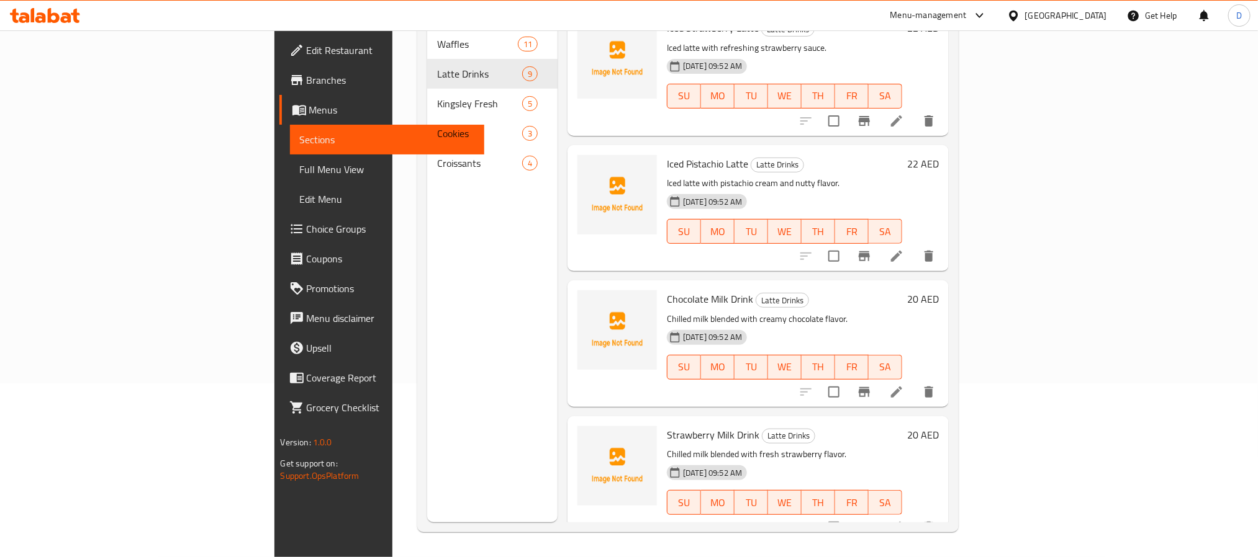
click at [914, 382] on li at bounding box center [896, 392] width 35 height 22
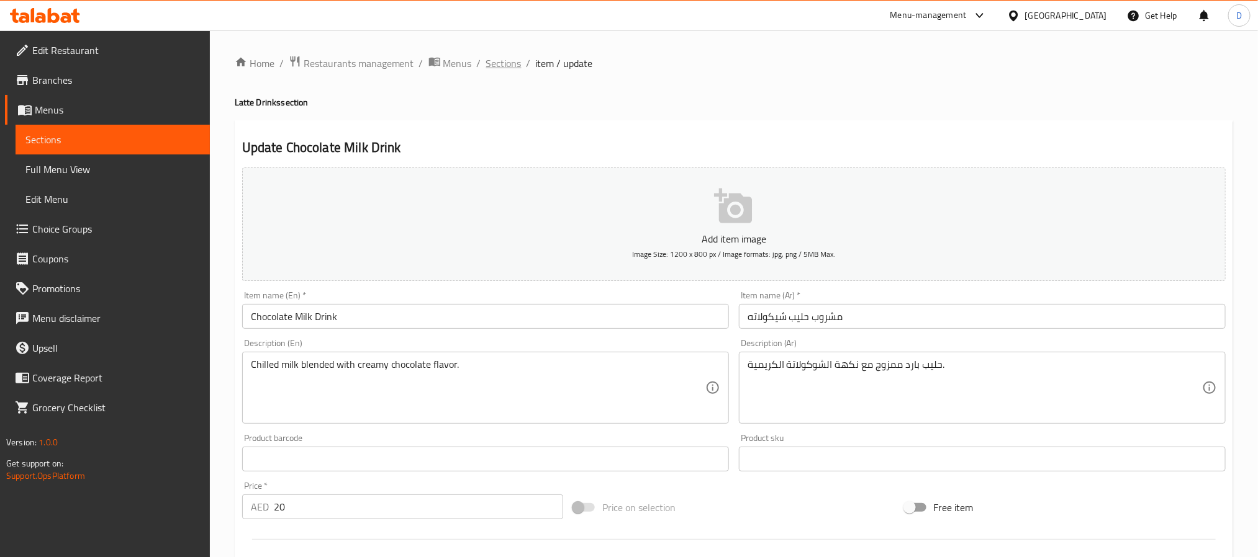
click at [499, 63] on span "Sections" at bounding box center [503, 63] width 35 height 15
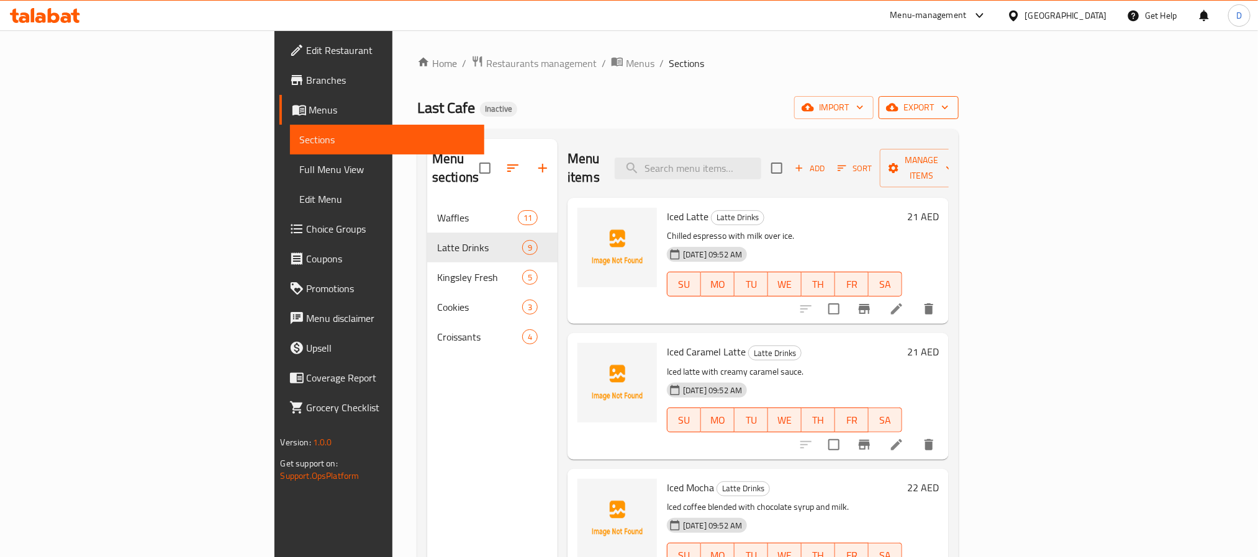
click at [949, 104] on span "export" at bounding box center [918, 108] width 60 height 16
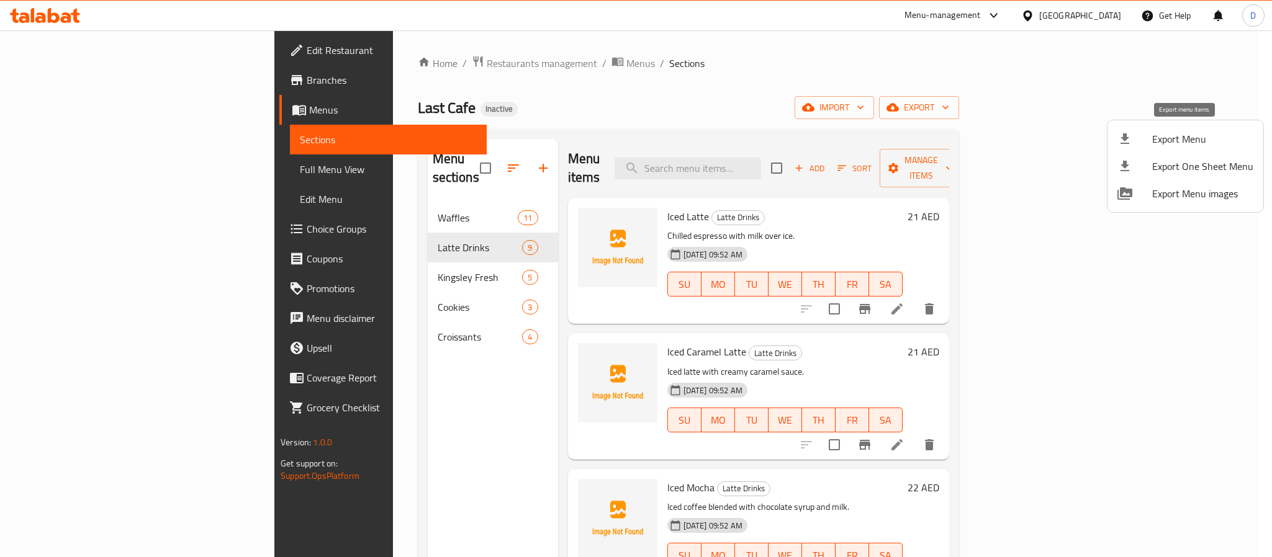
click at [1176, 142] on span "Export Menu" at bounding box center [1202, 139] width 101 height 15
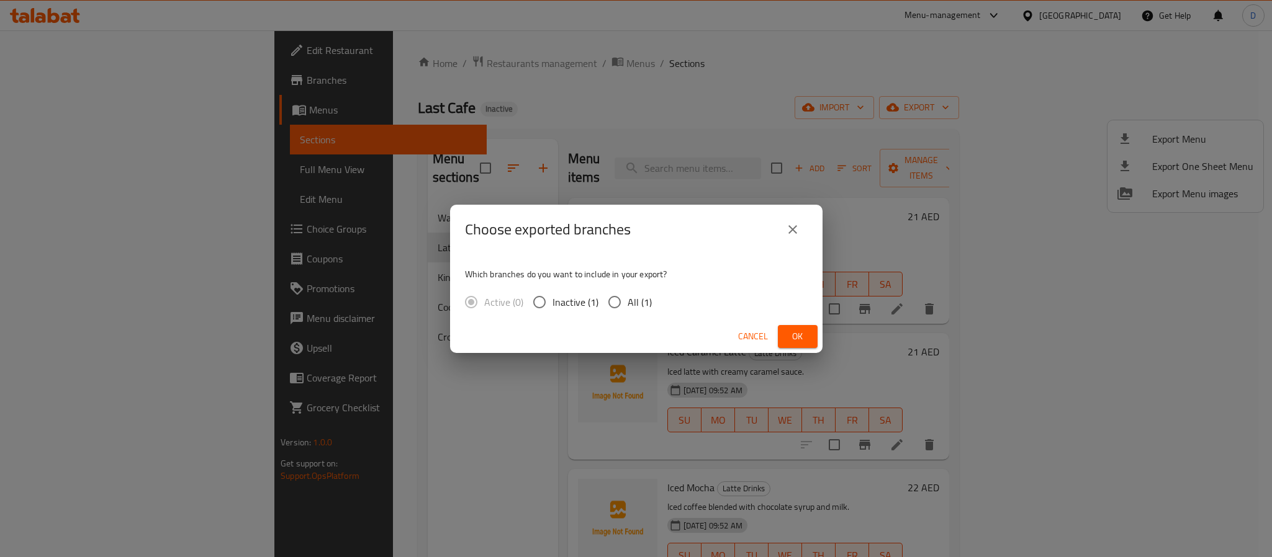
click at [794, 333] on span "Ok" at bounding box center [798, 337] width 20 height 16
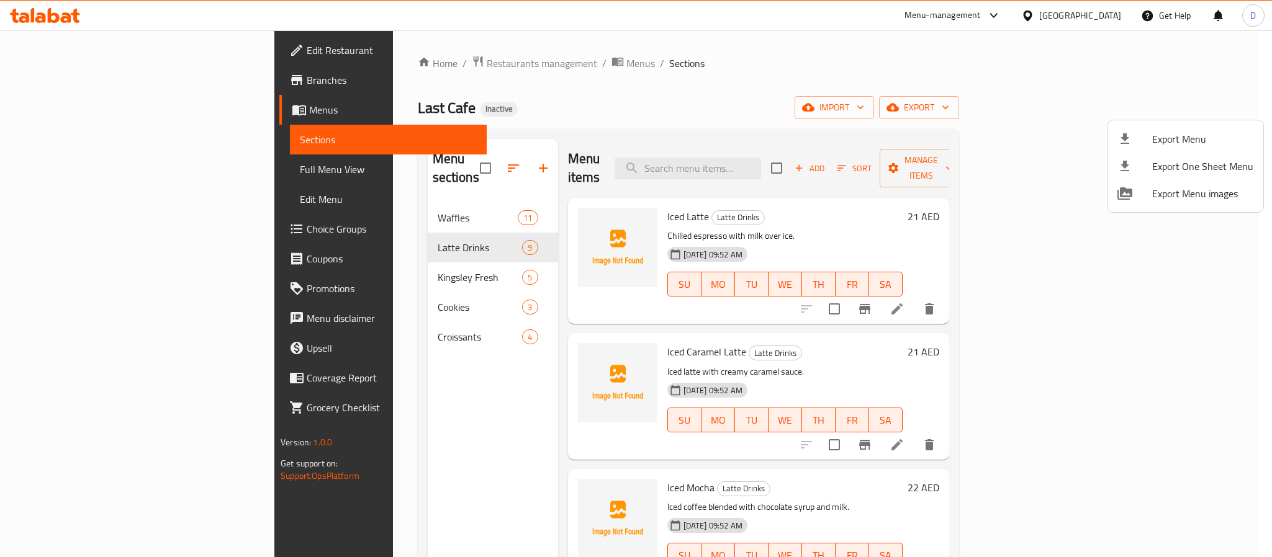
click at [600, 194] on div at bounding box center [636, 278] width 1272 height 557
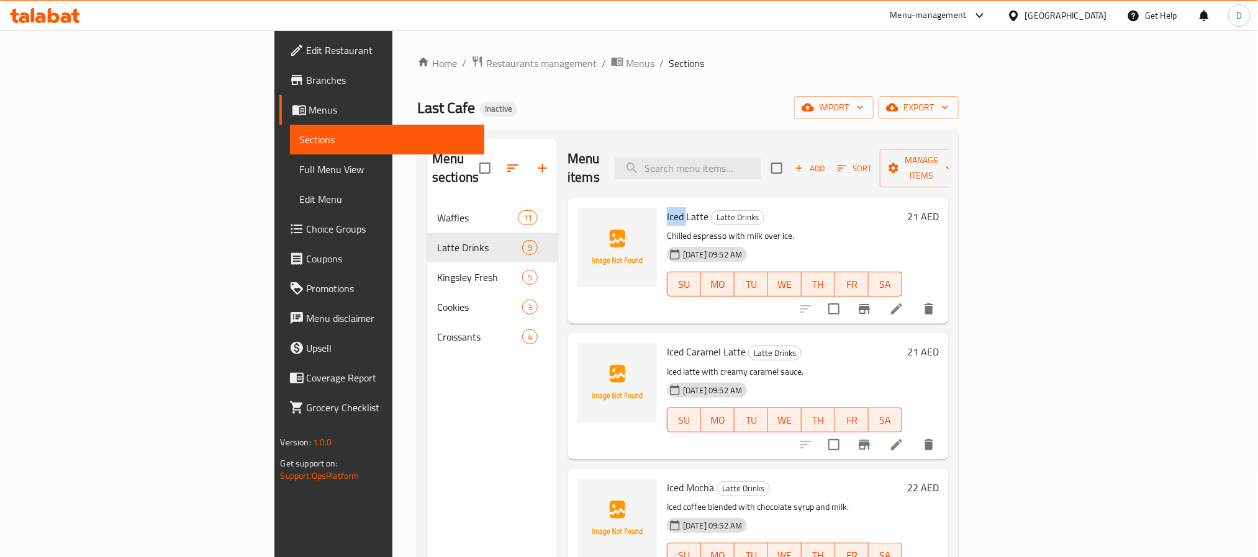
click at [667, 207] on span "Iced Latte" at bounding box center [688, 216] width 42 height 19
copy span "Iced"
click at [300, 171] on span "Full Menu View" at bounding box center [387, 169] width 174 height 15
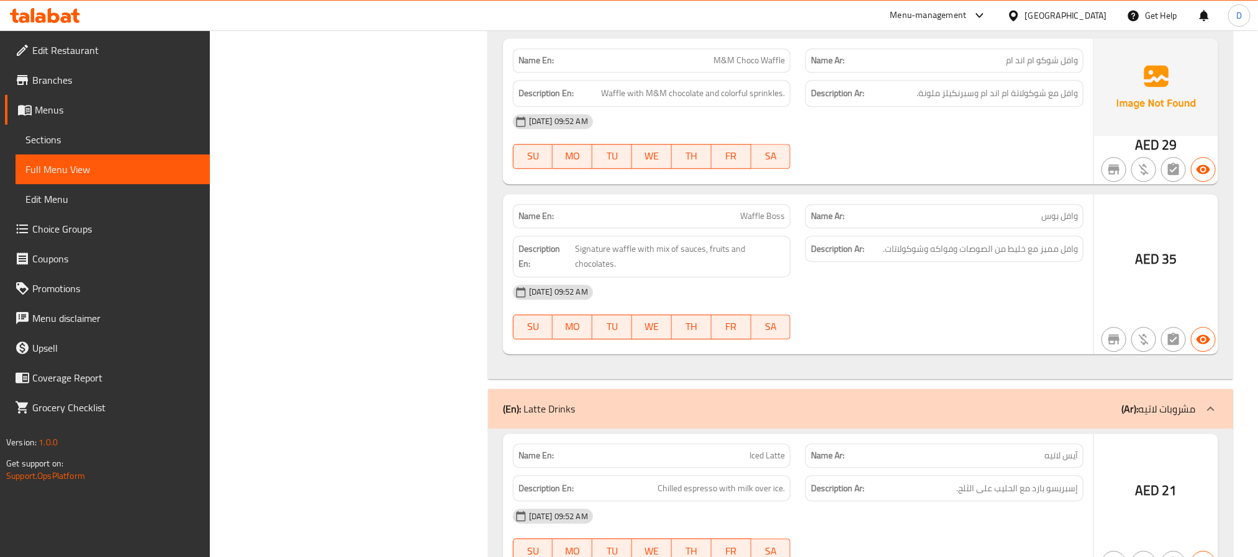
scroll to position [1676, 0]
